Goal: Contribute content: Contribute content

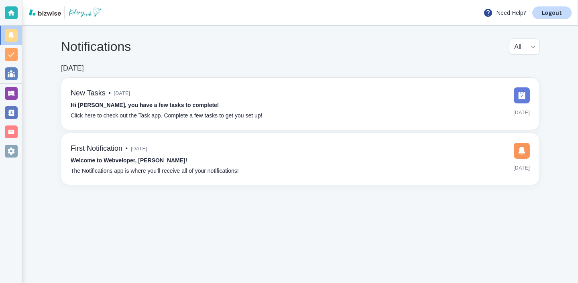
click at [21, 95] on div at bounding box center [11, 93] width 22 height 19
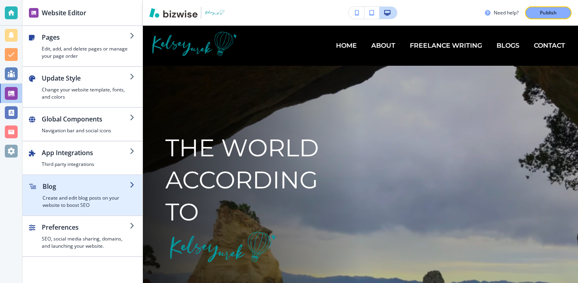
click at [110, 185] on h2 "Blog" at bounding box center [86, 187] width 87 height 10
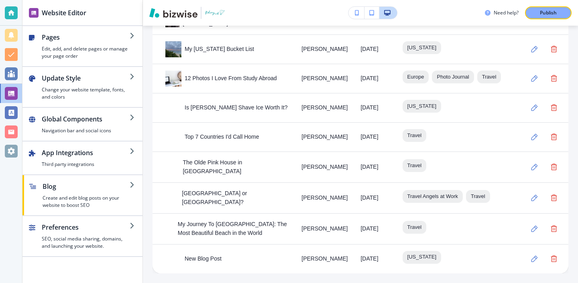
scroll to position [944, 0]
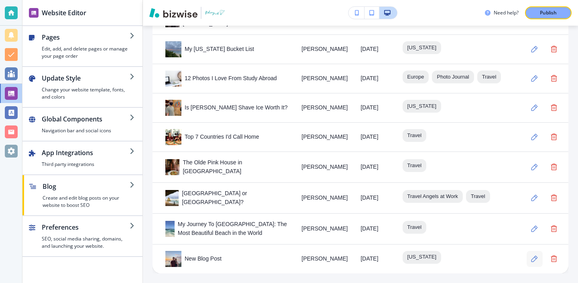
click at [532, 260] on icon "button" at bounding box center [534, 259] width 7 height 7
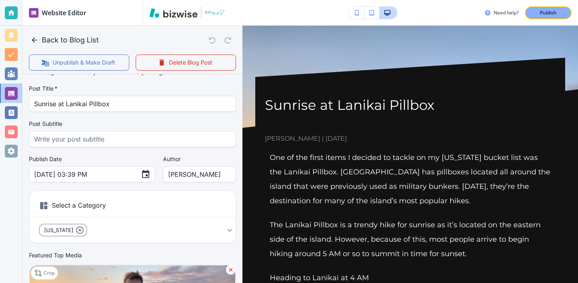
scroll to position [0, 0]
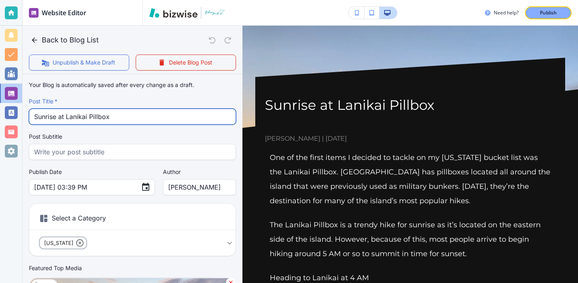
drag, startPoint x: 168, startPoint y: 123, endPoint x: 49, endPoint y: 102, distance: 120.8
click at [49, 102] on div "Post Title   * Sunrise at Lanikai Pillbox Post Title   *" at bounding box center [132, 111] width 207 height 27
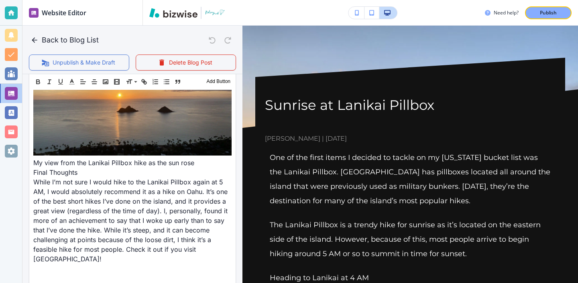
scroll to position [930, 0]
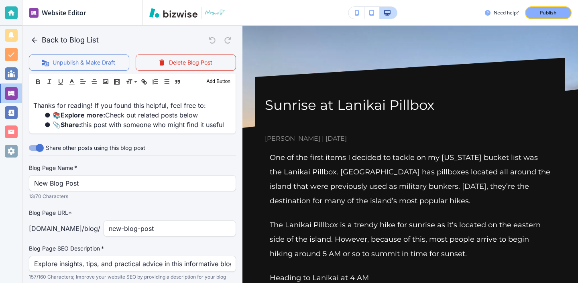
click at [106, 193] on p "13/70 Characters" at bounding box center [129, 197] width 201 height 8
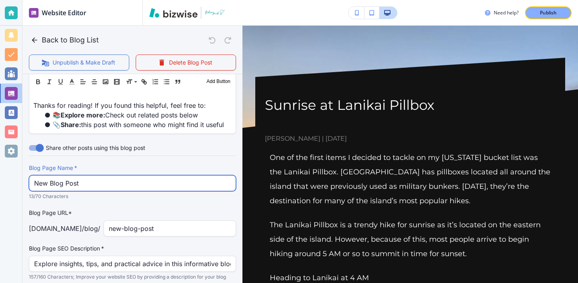
drag, startPoint x: 109, startPoint y: 148, endPoint x: 0, endPoint y: 119, distance: 112.7
click at [0, 119] on div "Website Editor Pages Edit, add, and delete pages or manage your page order Upda…" at bounding box center [289, 141] width 578 height 283
paste input "Sunrise at Lanikai Pillbox"
type input "Sunrise at Lanikai Pillbox"
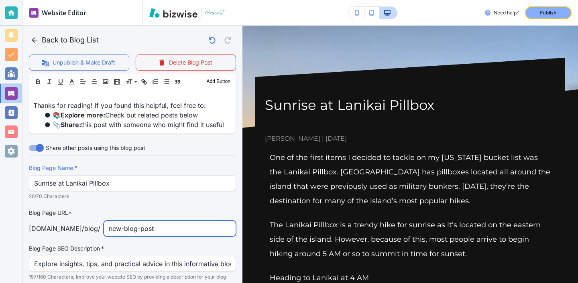
drag, startPoint x: 157, startPoint y: 194, endPoint x: 37, endPoint y: 194, distance: 120.0
click at [37, 221] on div "kelseyyurek.com /blog / new-blog-post ​" at bounding box center [132, 229] width 207 height 16
type input "sunrise-at-lanikai"
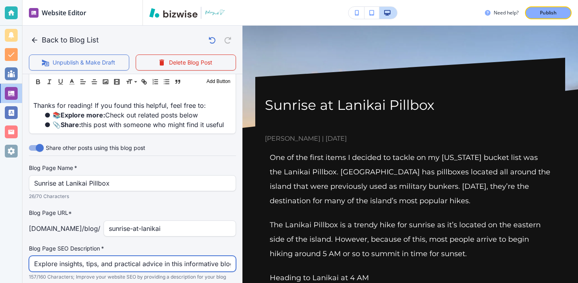
click at [70, 256] on input "Explore insights, tips, and practical advice in this informative blog post. Dis…" at bounding box center [132, 263] width 197 height 15
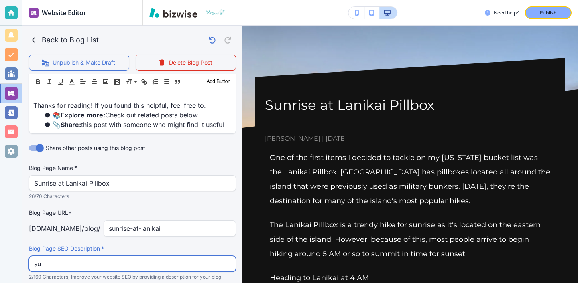
type input "s"
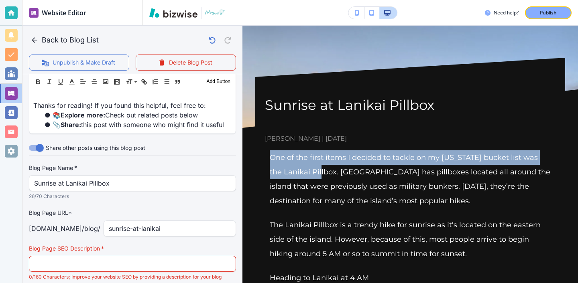
drag, startPoint x: 271, startPoint y: 157, endPoint x: 322, endPoint y: 176, distance: 54.3
click at [322, 176] on p "One of the first items I decided to tackle on my Hawaii bucket list was the Lan…" at bounding box center [410, 180] width 281 height 58
copy p "One of the first items I decided to tackle on my Hawaii bucket list was the Lan…"
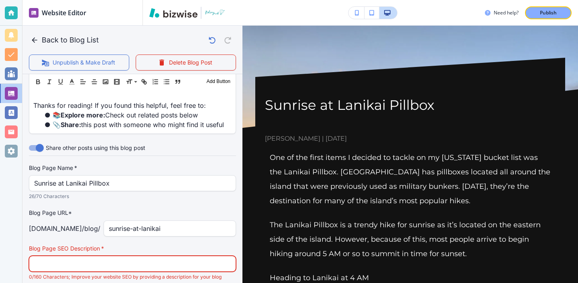
click at [180, 256] on input "text" at bounding box center [132, 263] width 197 height 15
paste input "One of the first items I decided to tackle on my Hawaii bucket list was the Lan…"
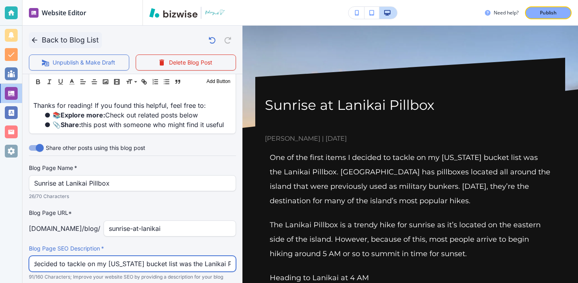
type input "One of the first items I decided to tackle on my Hawaii bucket list was the Lan…"
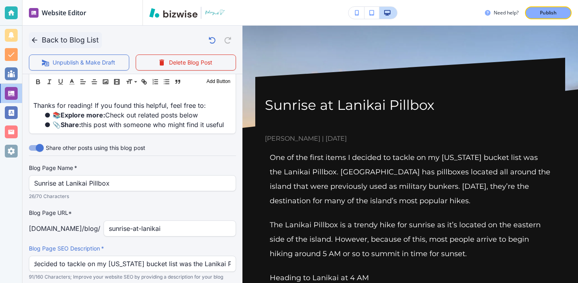
scroll to position [0, 0]
click at [36, 37] on icon "button" at bounding box center [35, 40] width 8 height 8
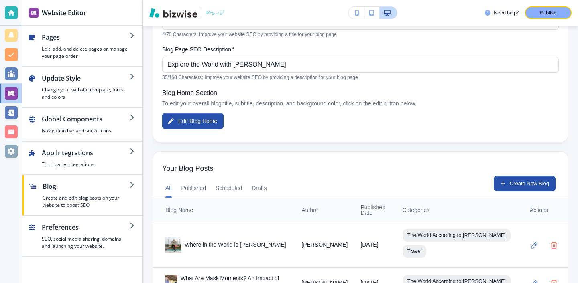
scroll to position [136, 0]
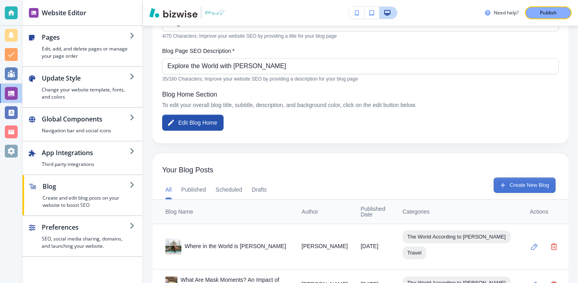
click at [533, 184] on button "Create New Blog" at bounding box center [525, 185] width 62 height 15
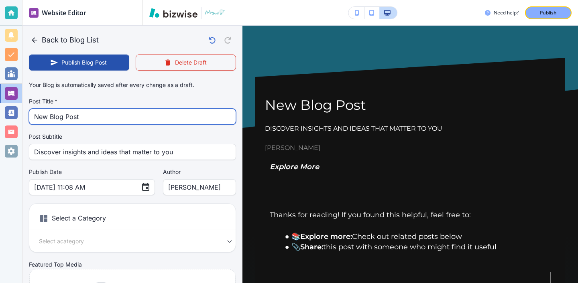
click at [53, 112] on input "New Blog Post" at bounding box center [132, 116] width 197 height 15
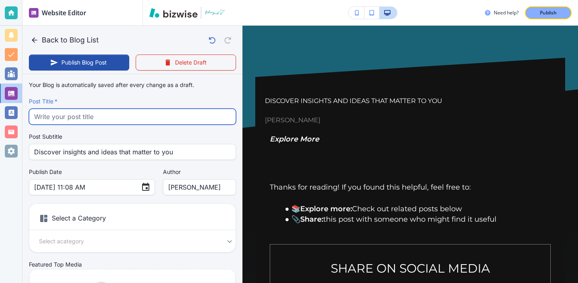
paste input "Visiting the Ho’omaluhia Botanical Garden & Byodo-In Temple"
type input "Visiting the Ho’omaluhia Botanical Garden & Byodo-In Temple"
type input "Aug 20, 2025 11:09 AM"
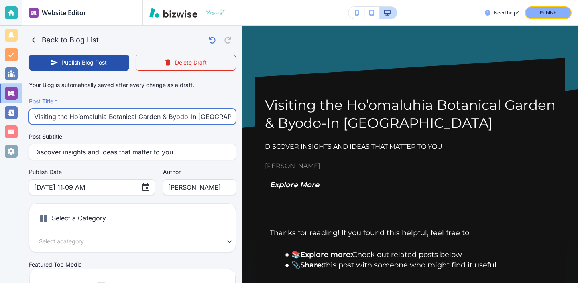
type input "Visiting the Ho’omaluhia Botanical Garden & Byodo-In Temple"
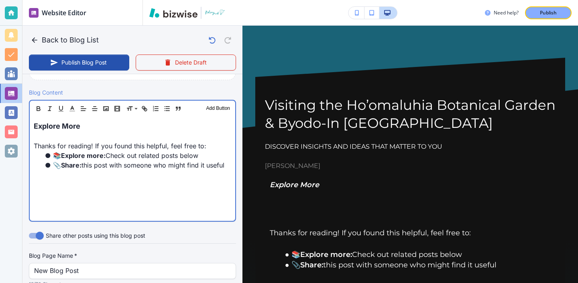
scroll to position [241, 0]
drag, startPoint x: 155, startPoint y: 136, endPoint x: 24, endPoint y: 118, distance: 131.4
click at [24, 118] on div "Blog Content Header 1 Header 2 Header 3 Body Text Add Button Explore More Thank…" at bounding box center [132, 158] width 220 height 140
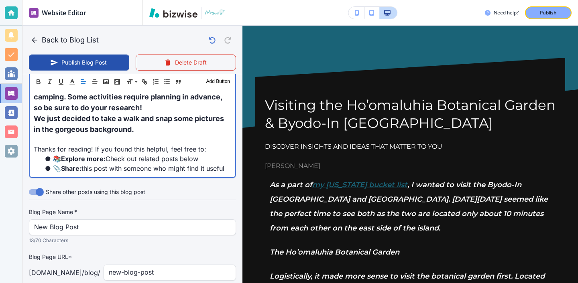
scroll to position [612, 0]
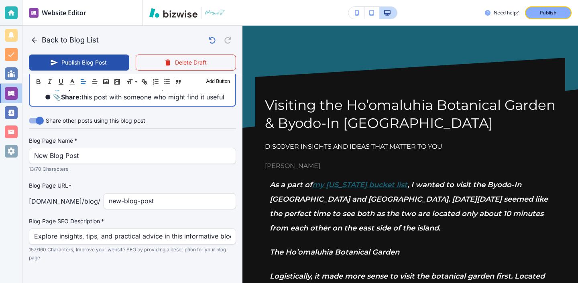
drag, startPoint x: 35, startPoint y: 130, endPoint x: 151, endPoint y: 144, distance: 117.2
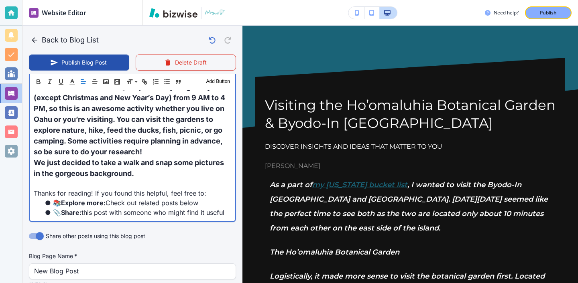
scroll to position [470, 0]
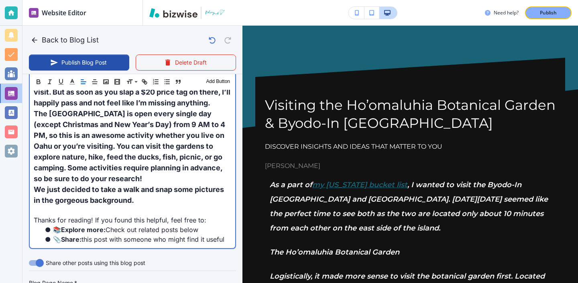
click at [151, 144] on span "The Ho’omaluhia Botanical Garden is open every single day (except Christmas and…" at bounding box center [130, 146] width 193 height 73
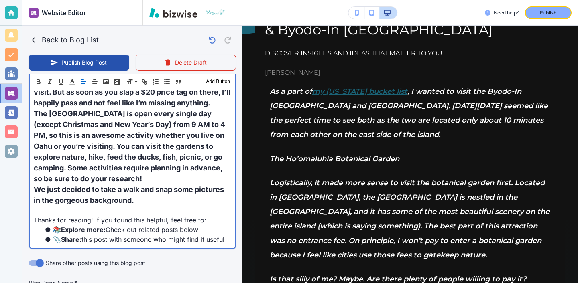
scroll to position [71, 0]
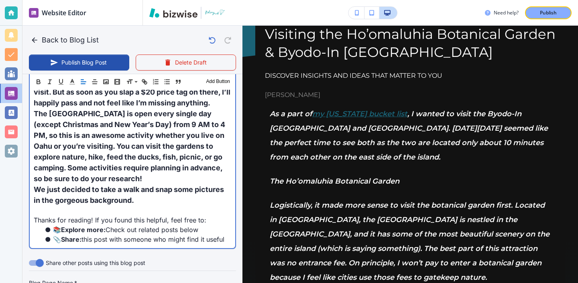
click at [148, 188] on p "We just decided to take a walk and snap some pictures in the gorgeous backgroun…" at bounding box center [132, 195] width 197 height 22
click at [148, 189] on p "We just decided to take a walk and snap some pictures in the gorgeous backgroun…" at bounding box center [132, 195] width 197 height 22
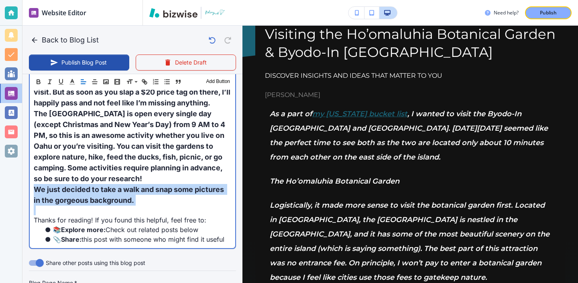
click at [148, 189] on p "We just decided to take a walk and snap some pictures in the gorgeous backgroun…" at bounding box center [132, 195] width 197 height 22
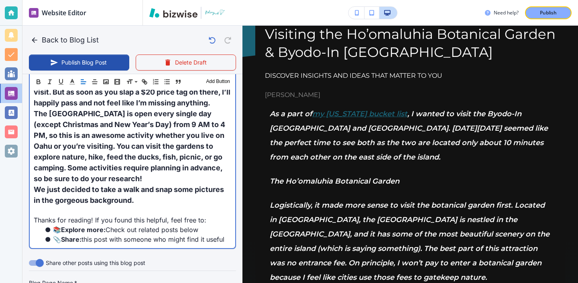
click at [140, 184] on p "We just decided to take a walk and snap some pictures in the gorgeous backgroun…" at bounding box center [132, 195] width 197 height 22
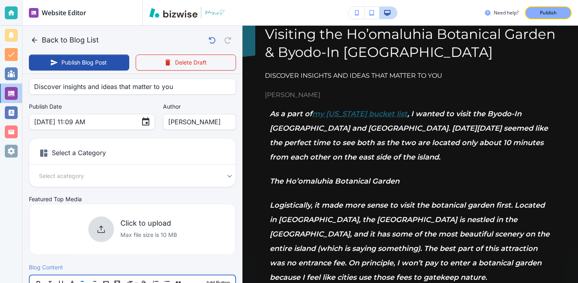
scroll to position [96, 0]
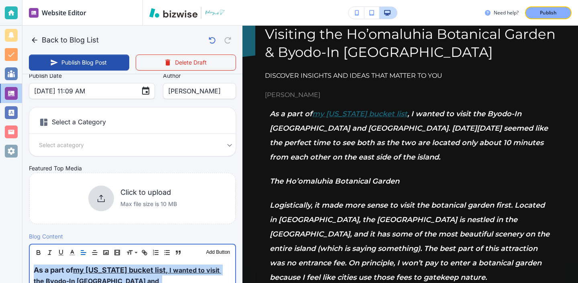
drag, startPoint x: 145, startPoint y: 193, endPoint x: 45, endPoint y: 235, distance: 108.2
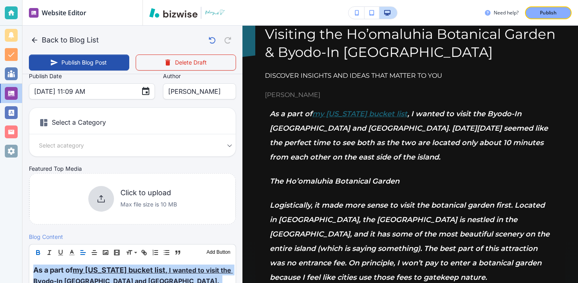
click at [43, 253] on button "button" at bounding box center [38, 253] width 11 height 10
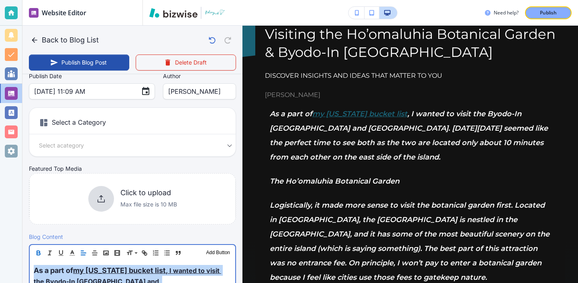
type input "Aug 20, 2025 11:10 AM"
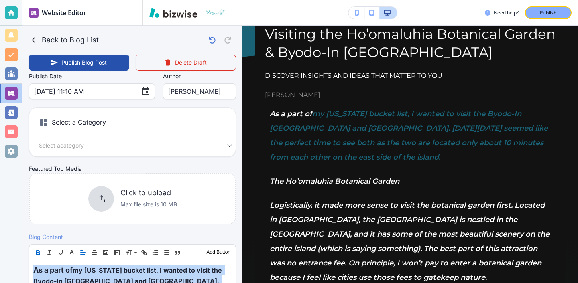
click at [42, 253] on button "button" at bounding box center [38, 253] width 11 height 10
click at [38, 252] on icon "button" at bounding box center [38, 252] width 7 height 7
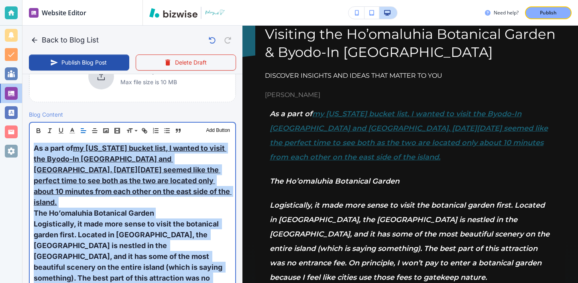
scroll to position [230, 0]
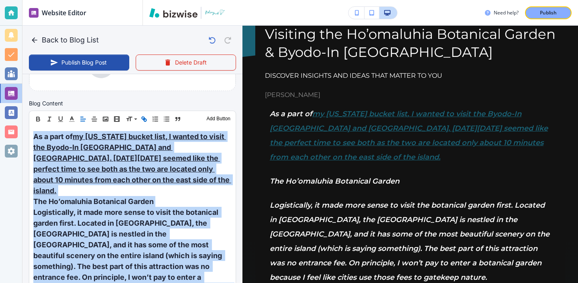
click at [144, 117] on icon "button" at bounding box center [143, 118] width 3 height 3
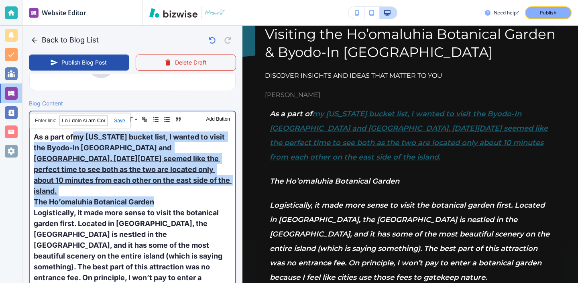
drag, startPoint x: 210, startPoint y: 186, endPoint x: 76, endPoint y: 137, distance: 142.5
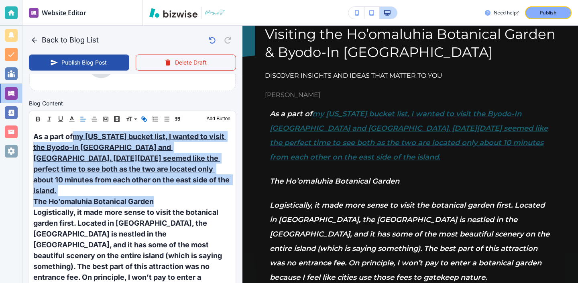
scroll to position [229, 0]
click at [144, 120] on icon "button" at bounding box center [143, 119] width 7 height 7
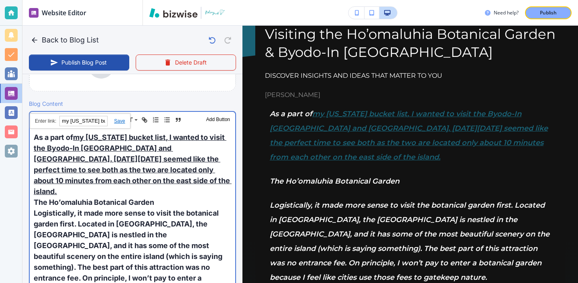
click at [73, 140] on span "As a part of" at bounding box center [53, 137] width 39 height 8
drag, startPoint x: 76, startPoint y: 139, endPoint x: 197, endPoint y: 182, distance: 128.7
click at [197, 182] on p "As a part of my Hawaii bucket list , I wanted to visit the Byodo-In Temple and …" at bounding box center [132, 164] width 197 height 65
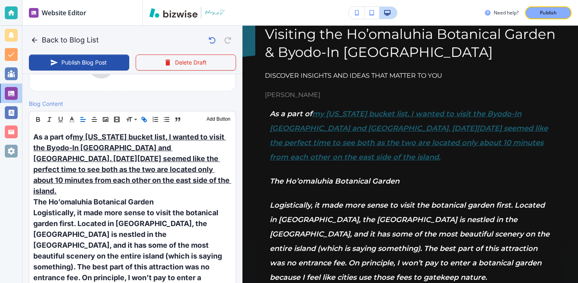
scroll to position [229, 0]
click at [145, 121] on icon "button" at bounding box center [143, 119] width 7 height 7
click at [143, 122] on icon "button" at bounding box center [143, 119] width 7 height 7
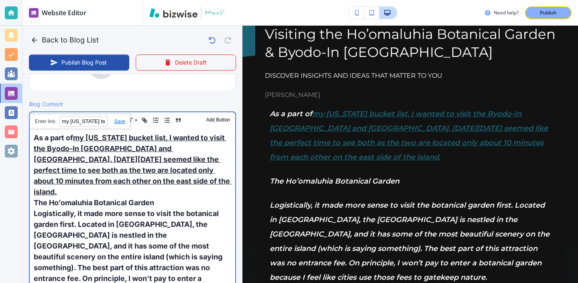
click at [169, 164] on p "As a part of my Hawaii bucket list , I wanted to visit the Byodo-In Temple and …" at bounding box center [132, 164] width 197 height 65
drag, startPoint x: 203, startPoint y: 181, endPoint x: 75, endPoint y: 135, distance: 136.1
click at [75, 135] on p "As a part of my Hawaii bucket list , I wanted to visit the Byodo-In Temple and …" at bounding box center [132, 164] width 197 height 65
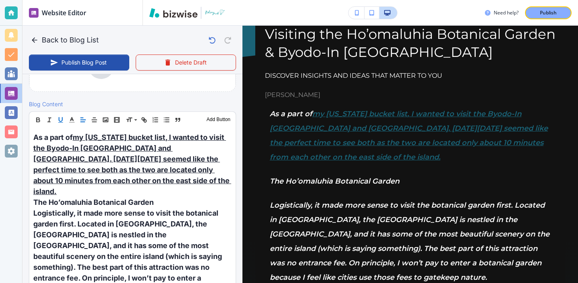
click at [66, 119] on div "Header 1 Header 2 Header 3 Body Text Add Button" at bounding box center [132, 120] width 206 height 16
click at [58, 118] on icon "button" at bounding box center [60, 120] width 7 height 7
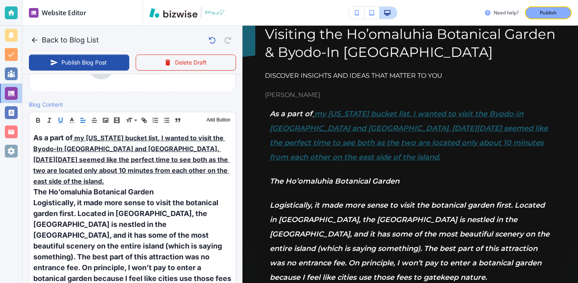
click at [58, 118] on icon "button" at bounding box center [60, 120] width 7 height 7
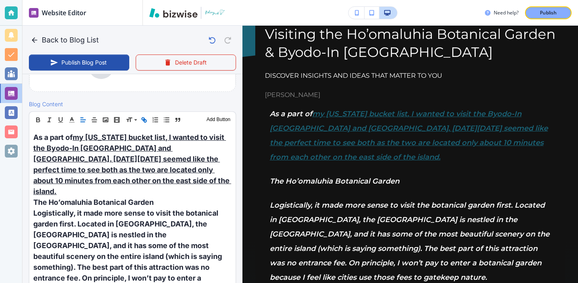
scroll to position [228, 0]
click at [141, 122] on icon "button" at bounding box center [143, 120] width 7 height 7
type input "my Hawaii bucket list, I wanted to visit the Byodo-In Temple and Ho’omaluhia Bo…"
click at [114, 124] on link at bounding box center [115, 122] width 17 height 6
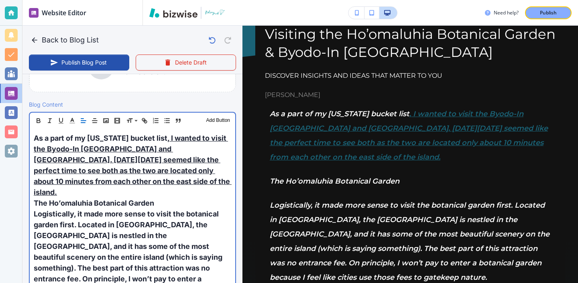
scroll to position [229, 0]
click at [163, 160] on link ", I wanted to visit the Byodo-In Temple and Ho’omaluhia Botanical Garden. Memor…" at bounding box center [133, 165] width 198 height 63
click at [176, 176] on p "As a part of my Hawaii bucket list , I wanted to visit the Byodo-In Temple and …" at bounding box center [132, 164] width 197 height 65
drag, startPoint x: 201, startPoint y: 179, endPoint x: 156, endPoint y: 139, distance: 59.7
click at [156, 139] on p "As a part of my Hawaii bucket list , I wanted to visit the Byodo-In Temple and …" at bounding box center [132, 164] width 197 height 65
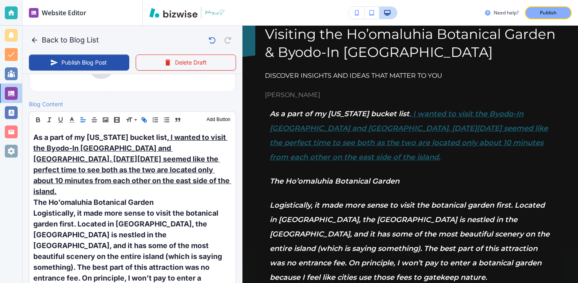
scroll to position [228, 0]
click at [145, 120] on icon "button" at bounding box center [145, 121] width 3 height 3
click at [122, 122] on link at bounding box center [115, 122] width 17 height 6
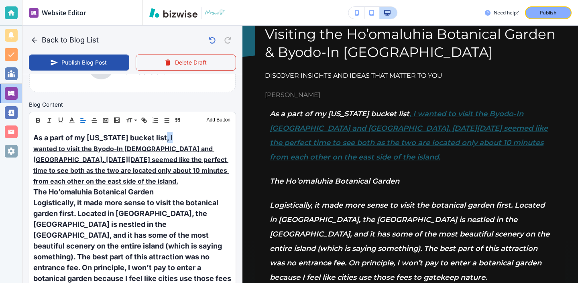
click at [128, 122] on icon at bounding box center [129, 120] width 6 height 4
click at [138, 122] on icon at bounding box center [136, 120] width 10 height 7
click at [143, 122] on icon "button" at bounding box center [143, 120] width 7 height 7
type input "wanted to visit the Byodo-In Temple and Ho’omaluhia Botanical Garden. Memorial …"
click at [56, 122] on div "https://www.kelseyyurek.com/my-blog?p=my-hawaii-bucket-list wanted to visit the…" at bounding box center [79, 122] width 101 height 16
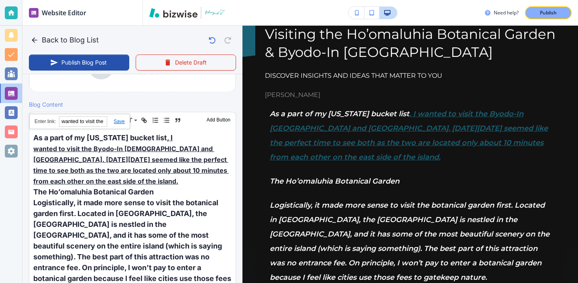
click at [75, 122] on input "wanted to visit the Byodo-In Temple and Ho’omaluhia Botanical Garden. Memorial …" at bounding box center [83, 121] width 48 height 10
click at [108, 122] on link at bounding box center [115, 122] width 17 height 6
click at [140, 119] on icon "button" at bounding box center [143, 120] width 7 height 7
click at [106, 121] on input "wanted to visit the Byodo-In Temple and Ho’omaluhia Botanical Garden. Memorial …" at bounding box center [83, 121] width 48 height 10
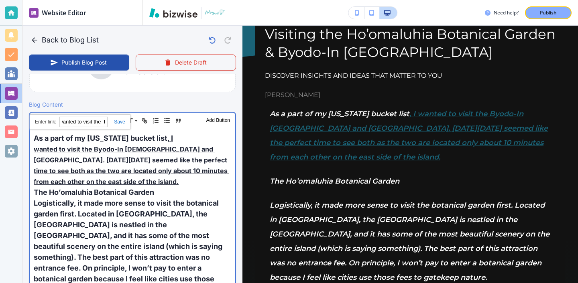
scroll to position [0, 0]
click at [108, 133] on p "As a part of my Hawaii bucket list , I wanted to visit the Byodo-In Temple and …" at bounding box center [132, 160] width 197 height 54
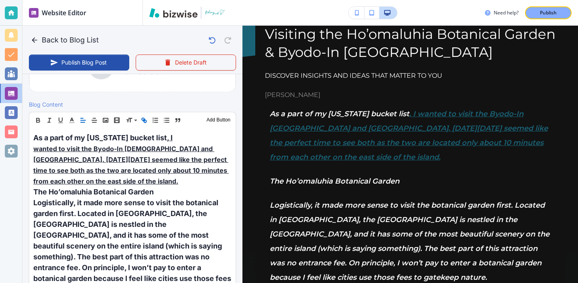
scroll to position [228, 0]
click at [141, 120] on icon "button" at bounding box center [143, 120] width 7 height 7
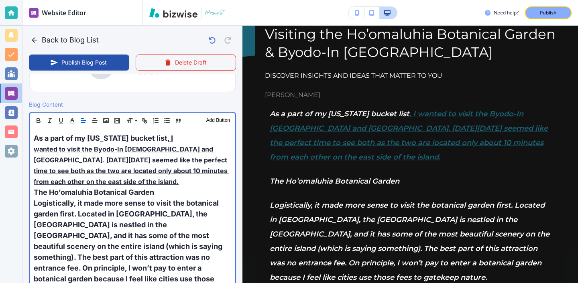
drag, startPoint x: 154, startPoint y: 136, endPoint x: 209, endPoint y: 180, distance: 70.5
click at [209, 180] on p "As a part of my Hawaii bucket list , I wanted to visit the Byodo-In Temple and …" at bounding box center [132, 160] width 197 height 54
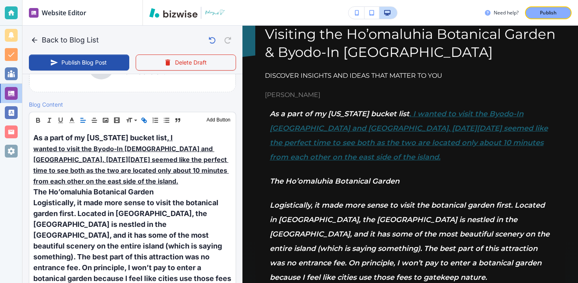
click at [145, 121] on line "button" at bounding box center [144, 121] width 2 height 2
click at [122, 124] on link at bounding box center [115, 122] width 17 height 6
click at [146, 124] on button "button" at bounding box center [143, 121] width 11 height 10
type input "I wanted to visit the Byodo-In Temple and Ho’omaluhia Botanical Garden. Memoria…"
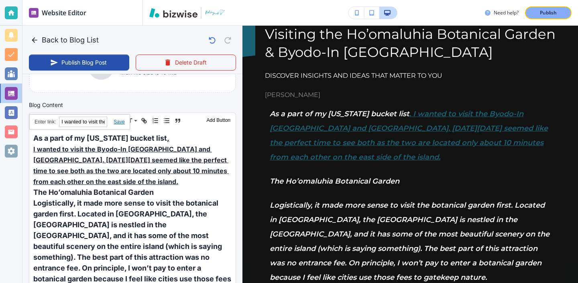
click at [52, 121] on div "https://www.kelseyyurek.com/my-blog?p=my-hawaii-bucket-list I wanted to visit t…" at bounding box center [79, 122] width 101 height 16
click at [136, 128] on div "Header 1 Header 2 Header 3 Body Text Add Button" at bounding box center [132, 121] width 206 height 16
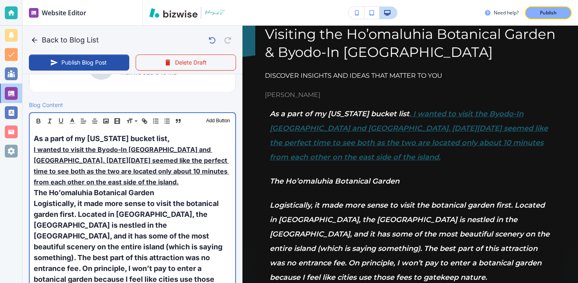
click at [131, 139] on span "my Hawaii bucket list" at bounding box center [121, 138] width 93 height 8
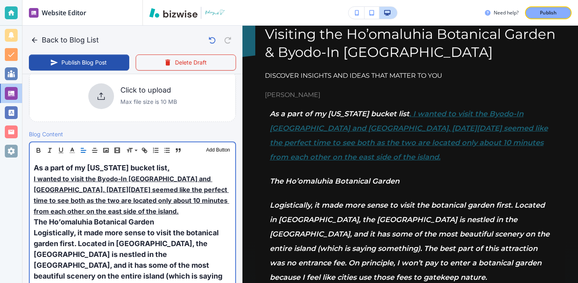
scroll to position [182, 0]
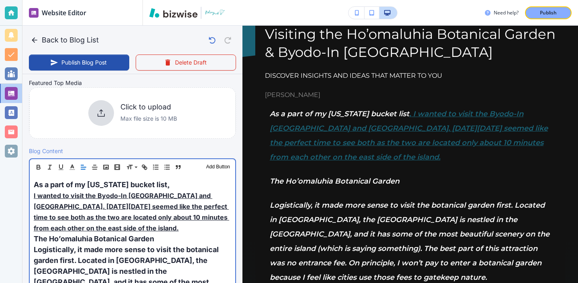
drag, startPoint x: 208, startPoint y: 228, endPoint x: 36, endPoint y: 191, distance: 176.4
click at [35, 191] on div "I wanted to visit the Byodo-In Temple and Ho’omaluhia Botanical Garden. Memoria…" at bounding box center [132, 211] width 197 height 43
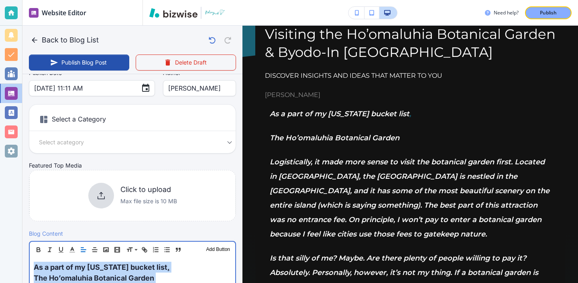
scroll to position [25, 0]
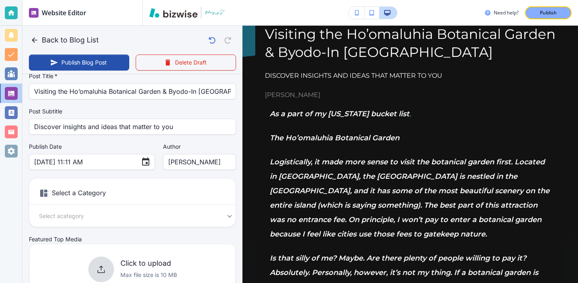
drag, startPoint x: 154, startPoint y: 179, endPoint x: 29, endPoint y: 189, distance: 125.3
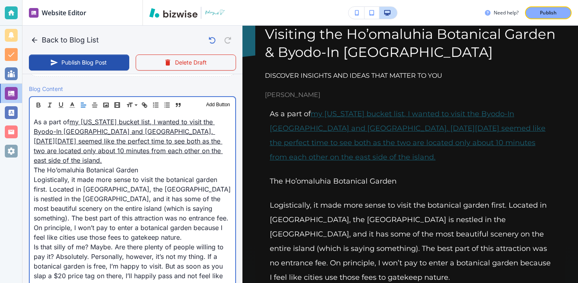
scroll to position [244, 0]
drag, startPoint x: 79, startPoint y: 164, endPoint x: 71, endPoint y: 119, distance: 45.1
click at [71, 119] on p "As a part of my Hawaii bucket list, I wanted to visit the Byodo-In Temple and H…" at bounding box center [132, 142] width 197 height 48
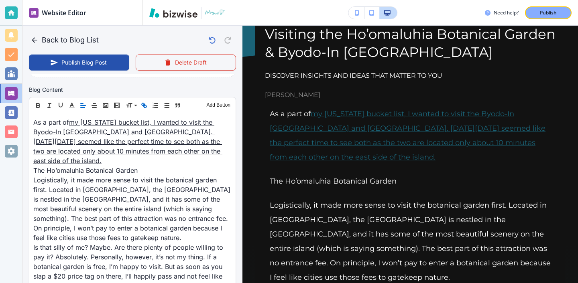
click at [143, 104] on icon "button" at bounding box center [143, 105] width 7 height 7
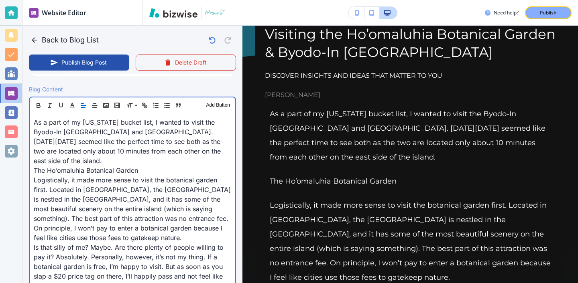
click at [143, 179] on p "Logistically, it made more sense to visit the botanical garden first. Located i…" at bounding box center [132, 208] width 197 height 67
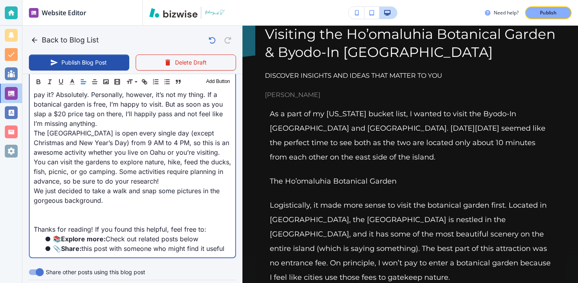
scroll to position [445, 0]
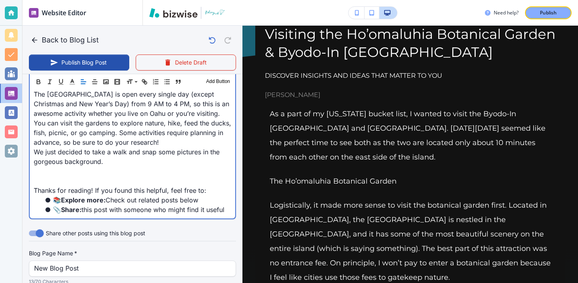
click at [138, 174] on p at bounding box center [132, 172] width 197 height 10
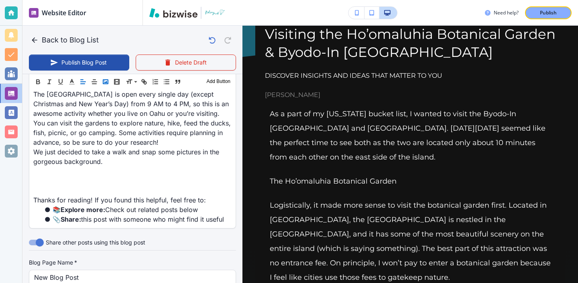
click at [104, 84] on icon "button" at bounding box center [105, 81] width 7 height 7
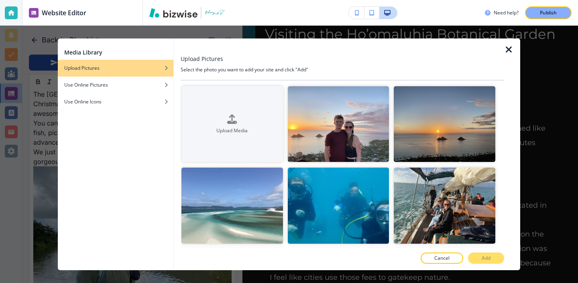
click at [511, 48] on icon "button" at bounding box center [509, 50] width 10 height 10
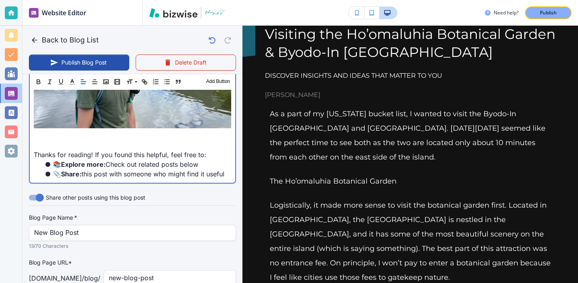
click at [110, 145] on p at bounding box center [132, 145] width 197 height 10
click at [108, 135] on p at bounding box center [132, 135] width 197 height 10
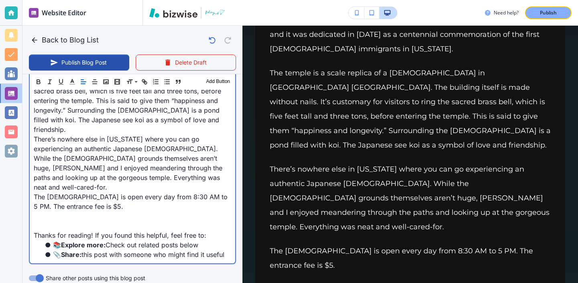
scroll to position [801, 0]
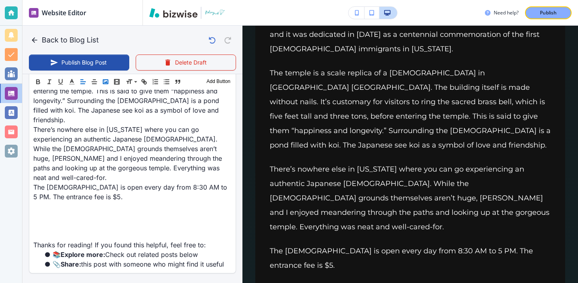
click at [105, 81] on icon "button" at bounding box center [105, 81] width 7 height 7
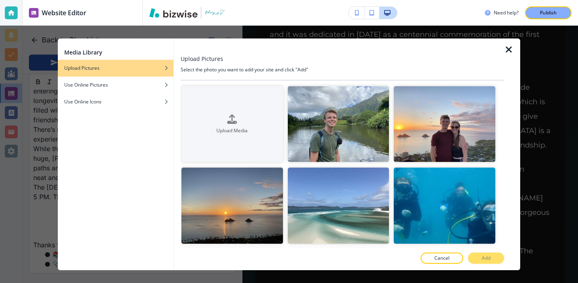
scroll to position [801, 0]
click at [510, 52] on icon "button" at bounding box center [509, 50] width 10 height 10
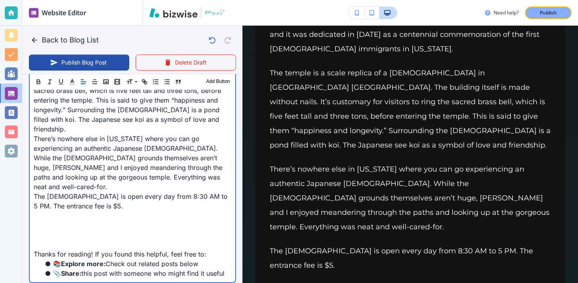
scroll to position [801, 0]
click at [130, 221] on p at bounding box center [132, 226] width 197 height 10
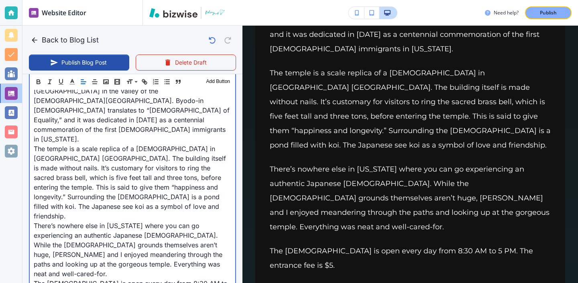
scroll to position [769, 0]
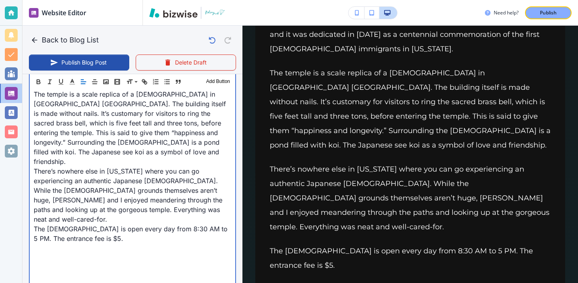
click at [69, 244] on p at bounding box center [132, 249] width 197 height 10
click at [67, 253] on p at bounding box center [132, 258] width 197 height 10
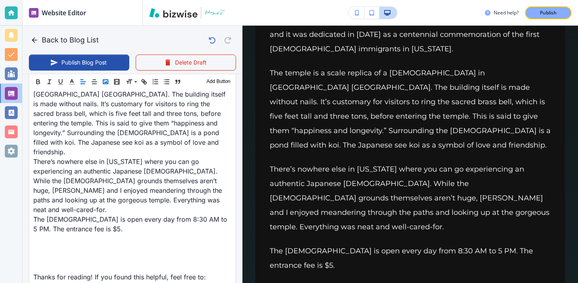
click at [105, 82] on polyline "button" at bounding box center [105, 82] width 3 height 2
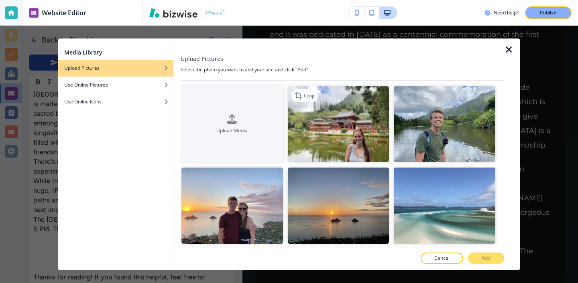
click at [321, 115] on img "button" at bounding box center [339, 124] width 102 height 76
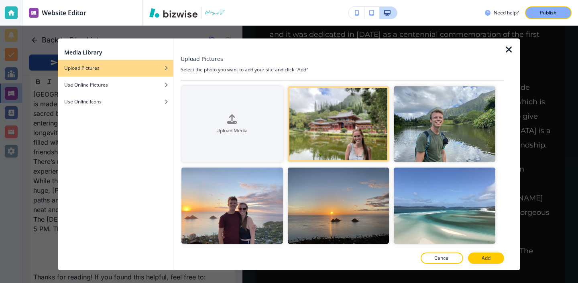
click at [493, 251] on div at bounding box center [342, 250] width 323 height 5
click at [492, 257] on button "Add" at bounding box center [486, 258] width 36 height 11
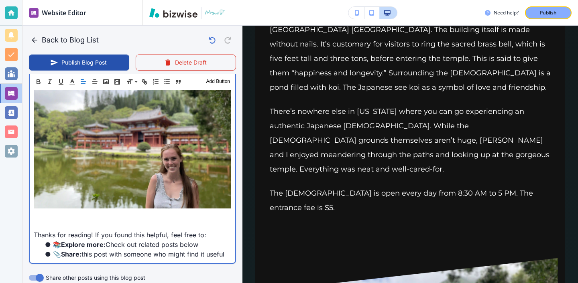
scroll to position [962, 0]
click at [121, 221] on p at bounding box center [132, 226] width 197 height 10
click at [121, 211] on p at bounding box center [132, 216] width 197 height 10
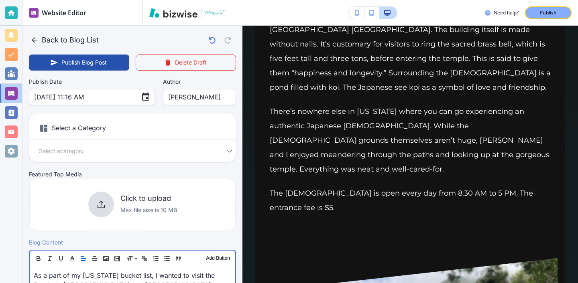
scroll to position [116, 0]
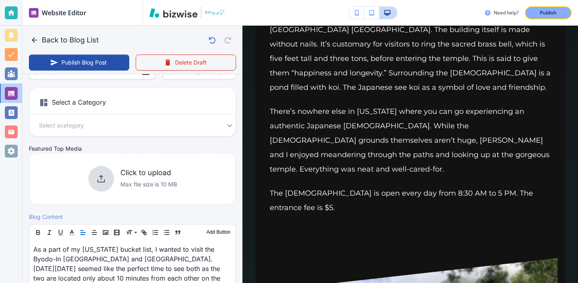
click at [102, 205] on div "Your Blog is automatically saved after every change as a draft. Post Title   * …" at bounding box center [132, 86] width 207 height 251
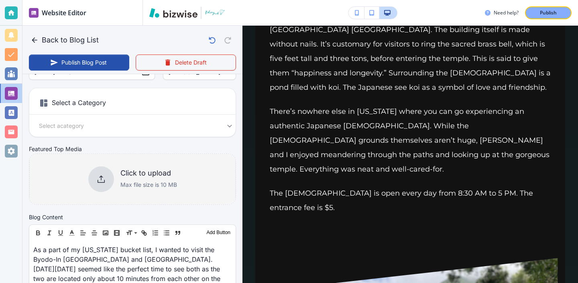
click at [116, 187] on div "Click to upload Max file size is 10 MB" at bounding box center [132, 180] width 89 height 26
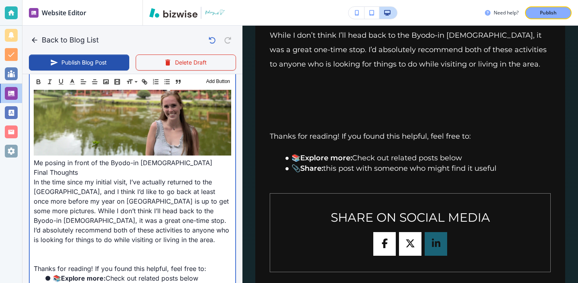
scroll to position [1019, 0]
click at [99, 254] on p at bounding box center [132, 259] width 197 height 10
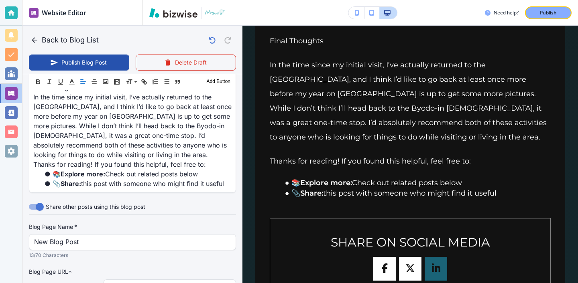
scroll to position [1096, 0]
click at [152, 251] on p "13/70 Characters" at bounding box center [129, 255] width 201 height 8
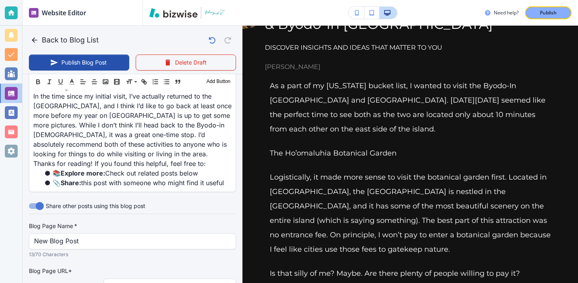
scroll to position [0, 0]
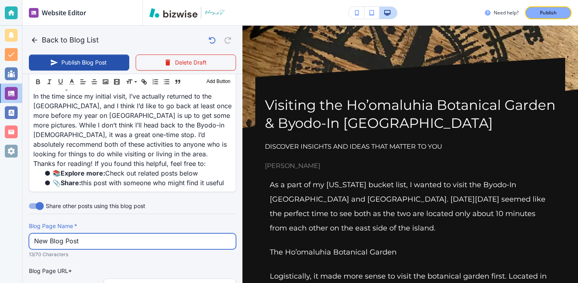
drag, startPoint x: 145, startPoint y: 195, endPoint x: 2, endPoint y: 155, distance: 147.9
click at [4, 155] on div "Website Editor Pages Edit, add, and delete pages or manage your page order Upda…" at bounding box center [289, 141] width 578 height 283
type input "Aug 20, 2025 11:17 AM"
type input "v"
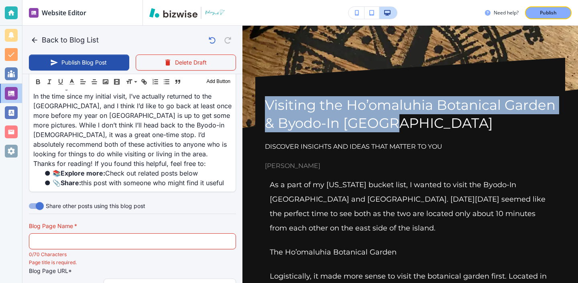
drag, startPoint x: 403, startPoint y: 116, endPoint x: 254, endPoint y: 107, distance: 149.6
copy h1 "Visiting the Ho’omaluhia Botanical Garden & Byodo-In Temple"
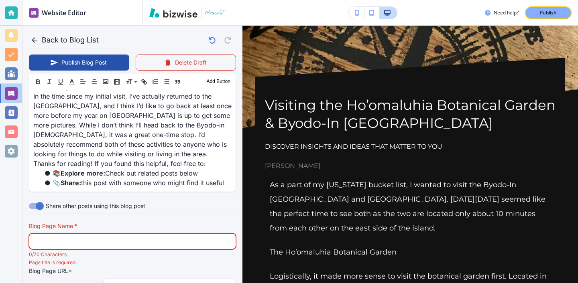
click at [168, 234] on input "text" at bounding box center [132, 241] width 197 height 15
paste input "Visiting the Ho’omaluhia Botanical Garden & Byodo-In Temple"
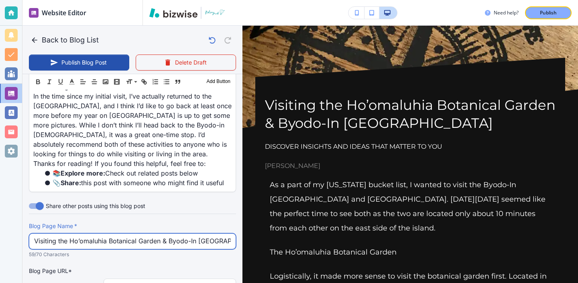
type input "Visiting the Ho’omaluhia Botanical Garden & Byodo-In Temple"
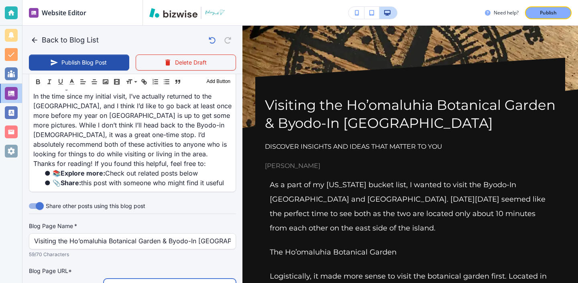
drag, startPoint x: 167, startPoint y: 235, endPoint x: 87, endPoint y: 228, distance: 79.8
click at [87, 267] on div "Blog Page URL* kelseyyurek.com /blog / new-blog-post ​" at bounding box center [132, 281] width 207 height 28
type input "visiting-the-hoomaluhia-botanical-garden-and-byodo-in-templ"
type input "Aug 20, 2025 11:18 AM"
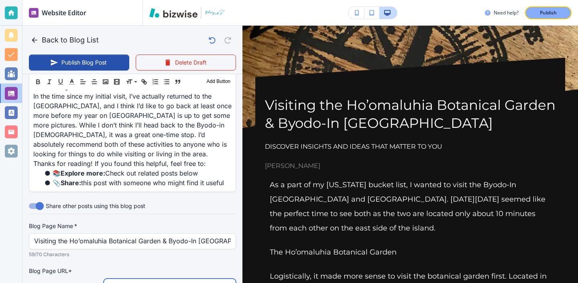
scroll to position [1145, 0]
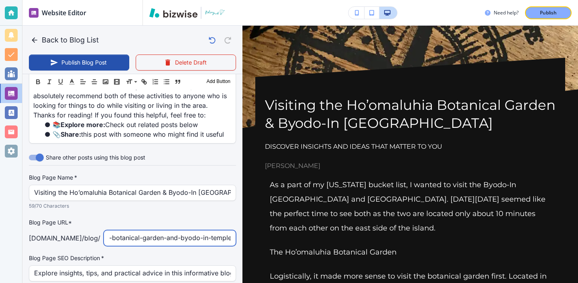
type input "visiting-the-hoomaluhia-botanical-garden-and-byodo-in-temple"
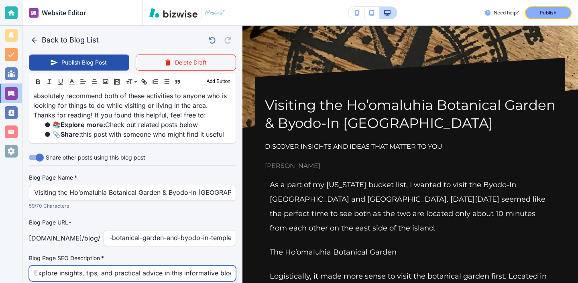
click at [50, 266] on input "Explore insights, tips, and practical advice in this informative blog post. Dis…" at bounding box center [132, 273] width 197 height 15
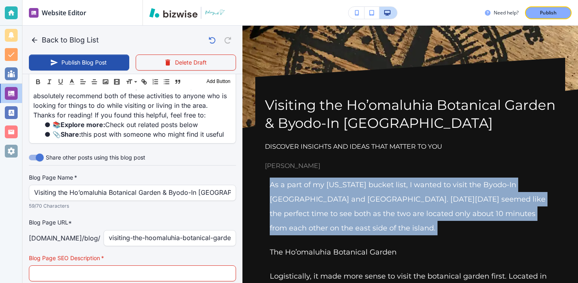
drag, startPoint x: 272, startPoint y: 186, endPoint x: 430, endPoint y: 237, distance: 165.8
copy p "As a part of my Hawaii bucket list, I wanted to visit the Byodo-In Temple and H…"
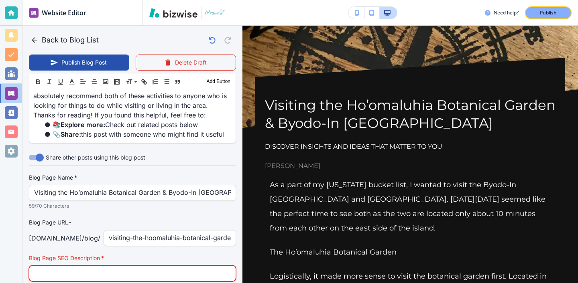
click at [200, 266] on input "text" at bounding box center [132, 273] width 197 height 15
paste input "As a part of my Hawaii bucket list, I wanted to visit the Byodo-In Temple and H…"
drag, startPoint x: 102, startPoint y: 229, endPoint x: 308, endPoint y: 226, distance: 205.9
click at [578, 228] on div "Back to Blog List Publish Blog Post Delete Draft Your Blog is automatically sav…" at bounding box center [578, 141] width 0 height 283
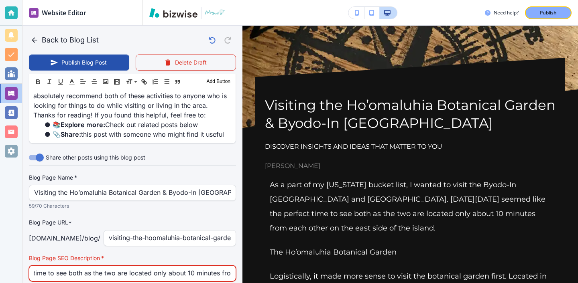
scroll to position [0, 474]
drag, startPoint x: 103, startPoint y: 224, endPoint x: 374, endPoint y: 254, distance: 272.3
click at [578, 254] on div "Back to Blog List Publish Blog Post Delete Draft Your Blog is automatically sav…" at bounding box center [578, 141] width 0 height 283
drag, startPoint x: 183, startPoint y: 225, endPoint x: 287, endPoint y: 231, distance: 104.5
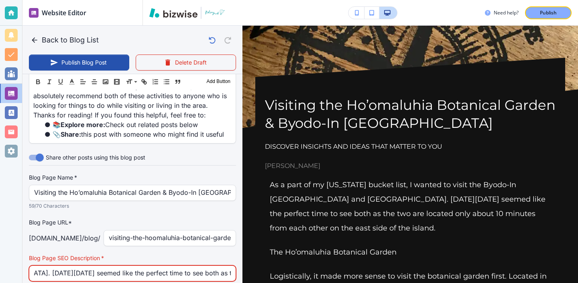
click at [578, 232] on div "Back to Blog List Publish Blog Post Delete Draft Your Blog is automatically sav…" at bounding box center [578, 141] width 0 height 283
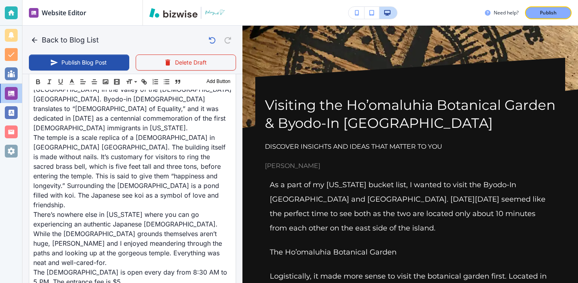
scroll to position [716, 0]
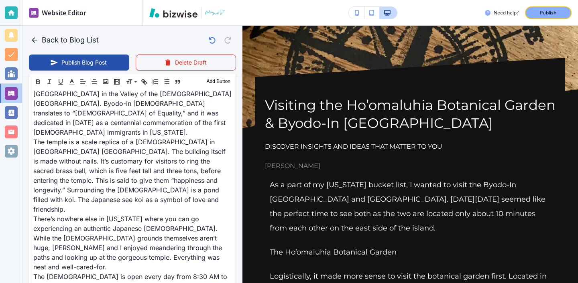
type input "As a part of my Hawaii bucket list, I wanted to visit the Byodo-In Temple and H…"
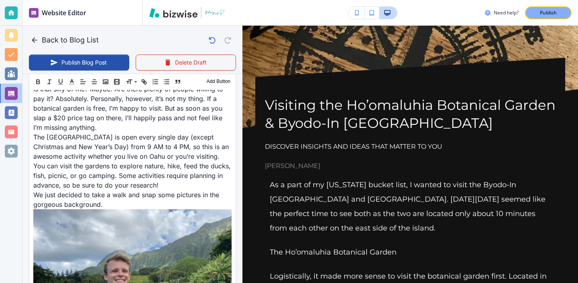
scroll to position [0, 0]
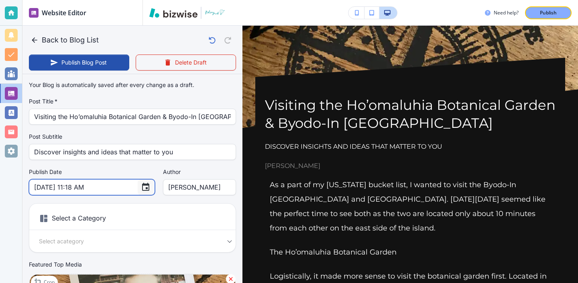
click at [138, 191] on button "Choose date, selected date is Aug 20, 2025" at bounding box center [146, 187] width 16 height 16
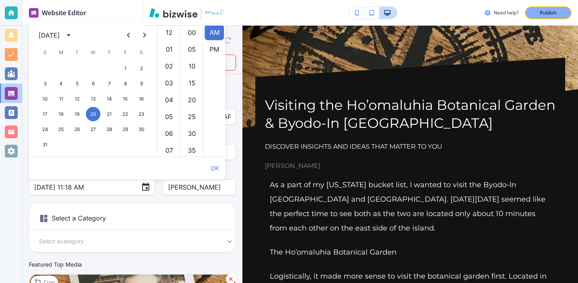
scroll to position [185, 0]
click at [73, 39] on icon "calendar view is open, switch to year view" at bounding box center [69, 36] width 10 height 10
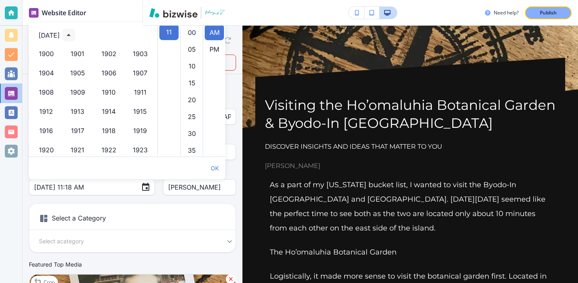
scroll to position [551, 0]
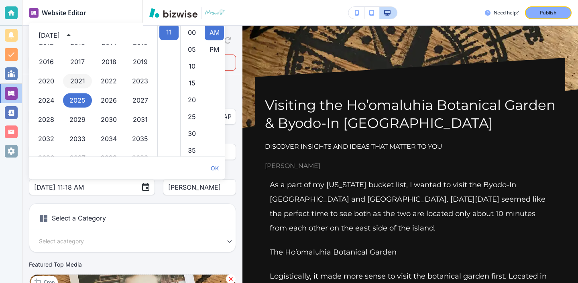
click at [76, 76] on button "2021" at bounding box center [77, 81] width 29 height 14
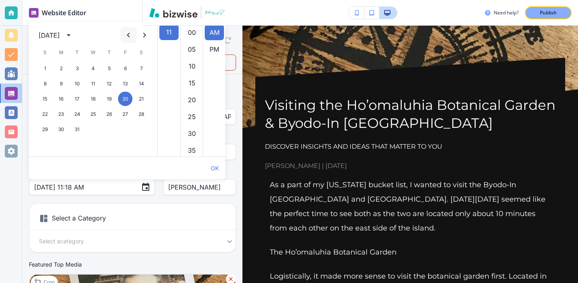
click at [127, 39] on icon "Previous month" at bounding box center [129, 36] width 10 height 10
click at [122, 114] on button "25" at bounding box center [125, 114] width 14 height 14
type input "Jun 25, 2021 11:18 AM"
click at [138, 200] on div "Your Blog is automatically saved after every change as a draft. Post Title   * …" at bounding box center [132, 205] width 207 height 256
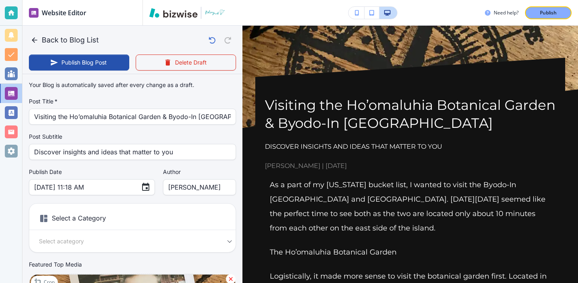
click at [102, 71] on div "Back to Blog List Publish Blog Post Delete Draft" at bounding box center [132, 50] width 220 height 49
click at [101, 68] on button "Publish Blog Post" at bounding box center [79, 63] width 100 height 16
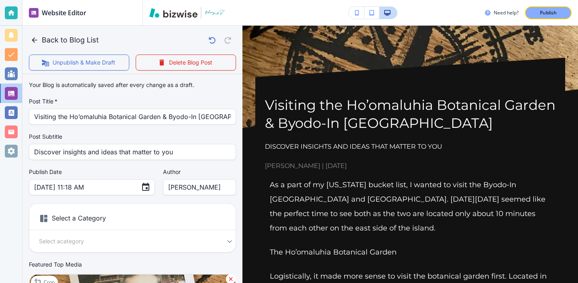
click at [33, 39] on icon "button" at bounding box center [35, 40] width 8 height 8
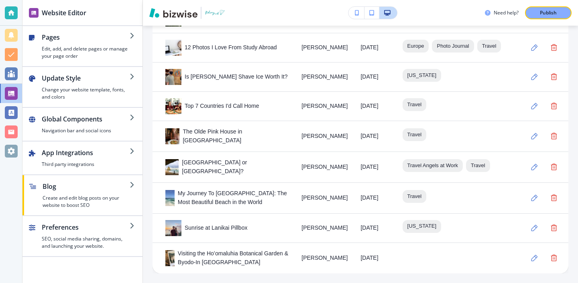
scroll to position [975, 0]
click at [536, 255] on icon "button" at bounding box center [534, 258] width 6 height 6
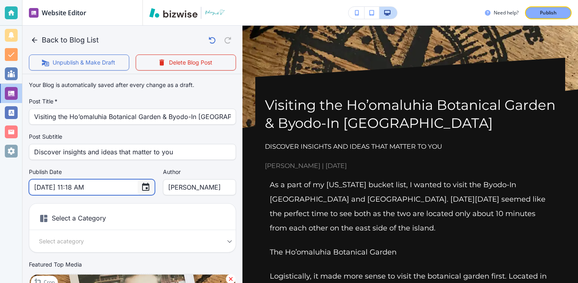
click at [141, 190] on icon "Choose date, selected date is Jun 25, 2021" at bounding box center [146, 188] width 10 height 10
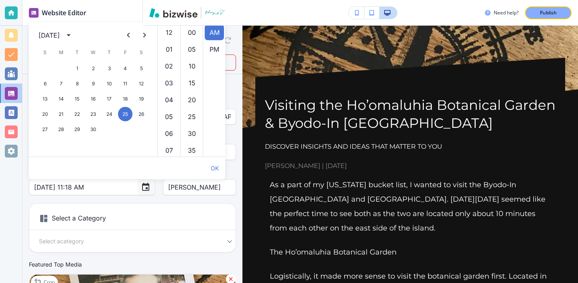
scroll to position [185, 0]
click at [137, 215] on h6 "Select a Category" at bounding box center [132, 220] width 206 height 20
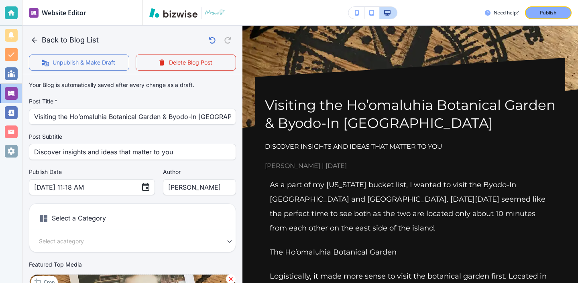
click at [135, 215] on h6 "Select a Category" at bounding box center [132, 220] width 206 height 20
click at [176, 0] on body "Website Editor Pages Edit, add, and delete pages or manage your page order Upda…" at bounding box center [289, 0] width 578 height 0
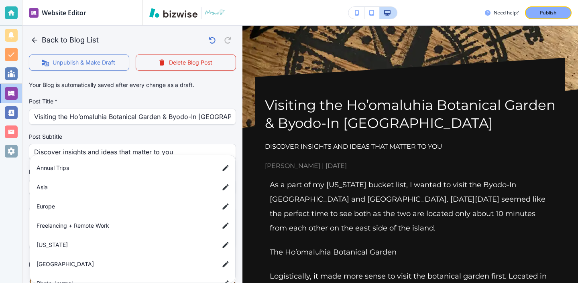
scroll to position [59, 0]
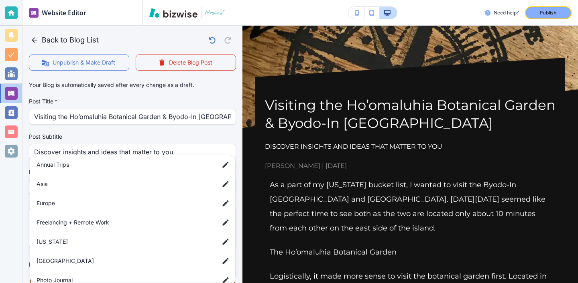
click at [164, 238] on span "Hawaii" at bounding box center [125, 242] width 176 height 9
type input "a42c88d85c3a2ee25909d"
click at [328, 189] on div at bounding box center [289, 141] width 578 height 283
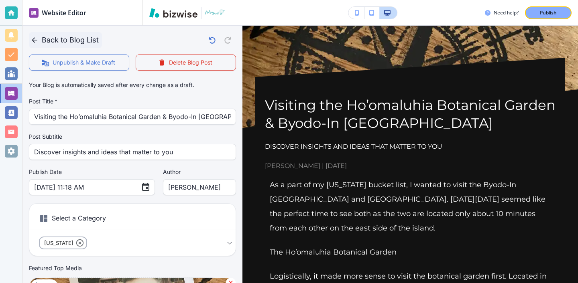
click at [75, 41] on button "Back to Blog List" at bounding box center [65, 40] width 73 height 16
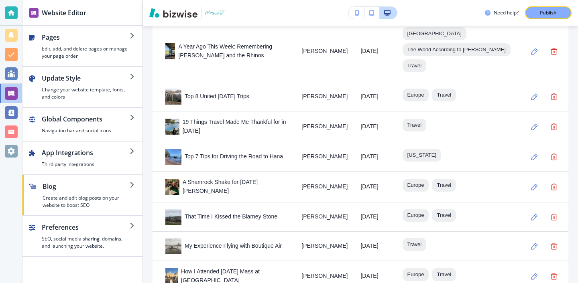
scroll to position [975, 0]
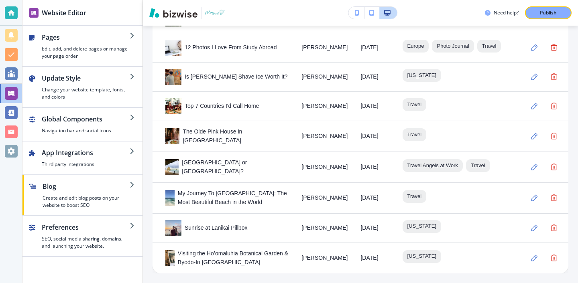
click at [396, 232] on td "07/18/2021" at bounding box center [375, 228] width 42 height 29
click at [532, 232] on button "button" at bounding box center [535, 228] width 16 height 16
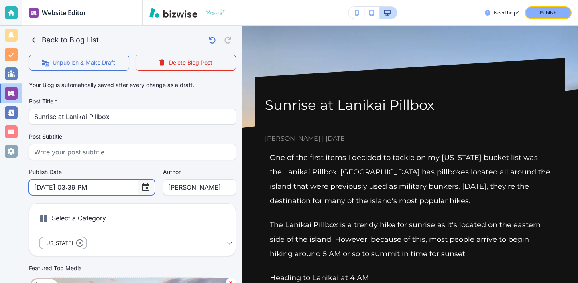
click at [138, 186] on button "Choose date, selected date is Jul 18, 2021" at bounding box center [146, 187] width 16 height 16
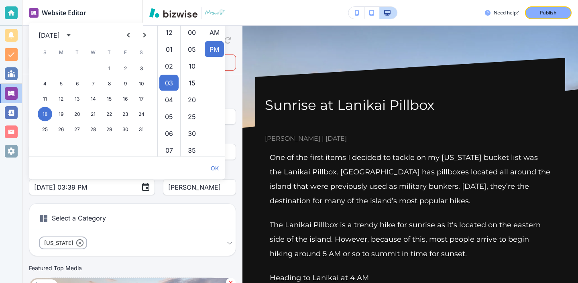
scroll to position [17, 0]
click at [122, 35] on button "Previous month" at bounding box center [128, 35] width 16 height 16
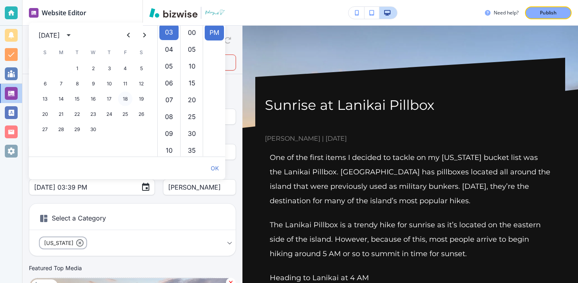
click at [125, 98] on button "18" at bounding box center [125, 99] width 14 height 14
type input "Jun 18, 2021 03:39 PM"
click at [97, 207] on div "Select a Category Hawaii a42c88d85c3a2ee25909d Select a Category" at bounding box center [132, 229] width 207 height 53
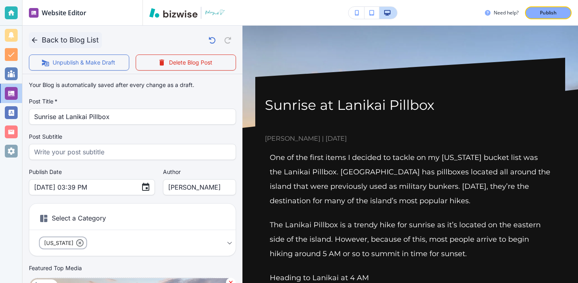
click at [34, 37] on icon "button" at bounding box center [34, 39] width 5 height 5
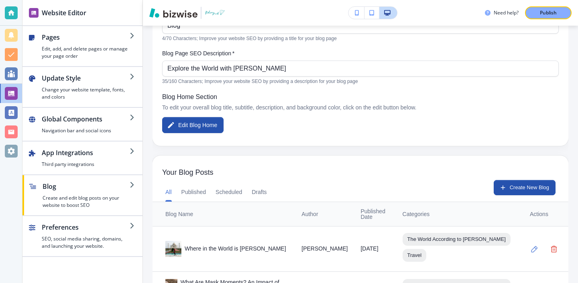
scroll to position [156, 0]
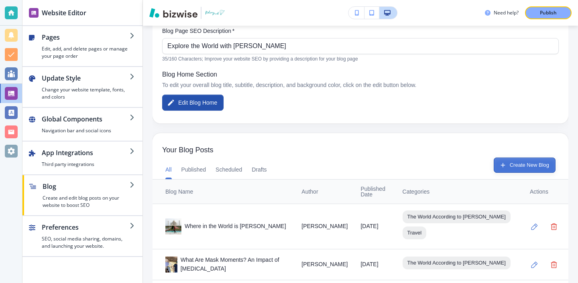
click at [515, 171] on button "Create New Blog" at bounding box center [525, 165] width 62 height 15
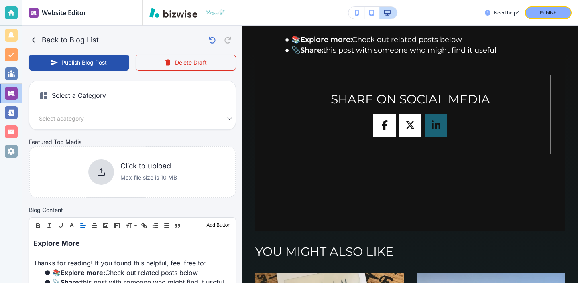
scroll to position [0, 0]
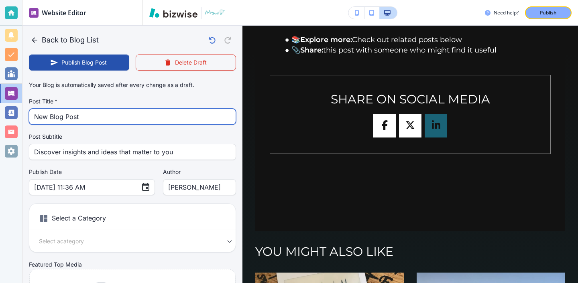
click at [189, 112] on input "New Blog Post" at bounding box center [132, 116] width 197 height 15
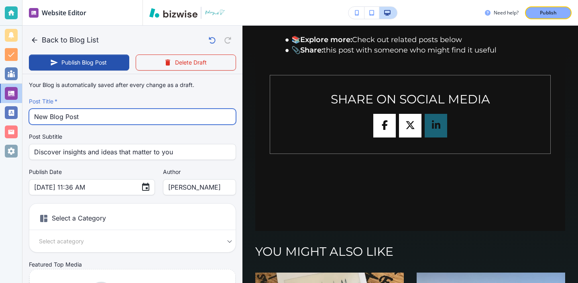
click at [190, 114] on input "New Blog Post" at bounding box center [132, 116] width 197 height 15
click at [190, 117] on input "New Blog Post" at bounding box center [132, 116] width 197 height 15
click at [190, 118] on input "New Blog Post" at bounding box center [132, 116] width 197 height 15
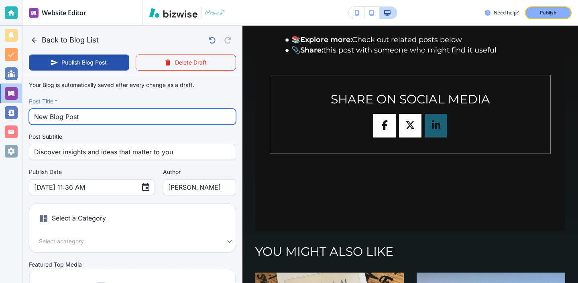
click at [190, 118] on input "New Blog Post" at bounding box center [132, 116] width 197 height 15
type input "Aug 20, 2025 11:39 AM"
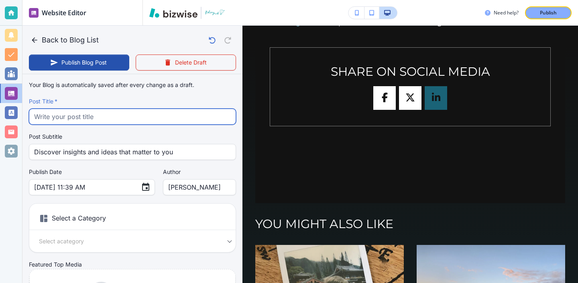
paste input "How to Visit the Mermaid Caves"
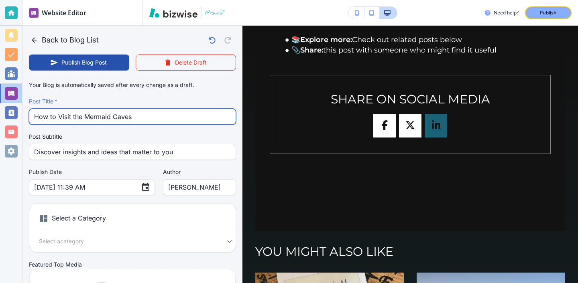
type input "How to Visit the Mermaid Caves"
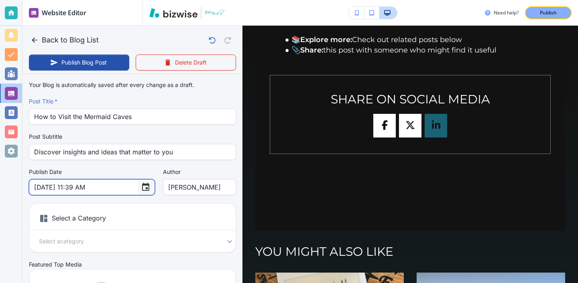
click at [142, 189] on icon "Choose date, selected date is Aug 20, 2025" at bounding box center [145, 187] width 7 height 8
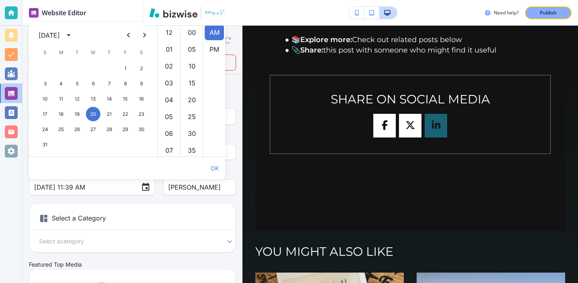
scroll to position [185, 0]
click at [71, 36] on icon "calendar view is open, switch to year view" at bounding box center [69, 36] width 4 height 2
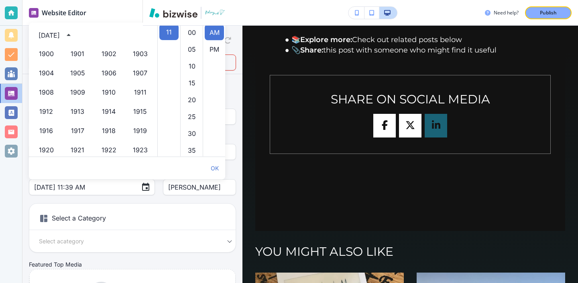
scroll to position [551, 0]
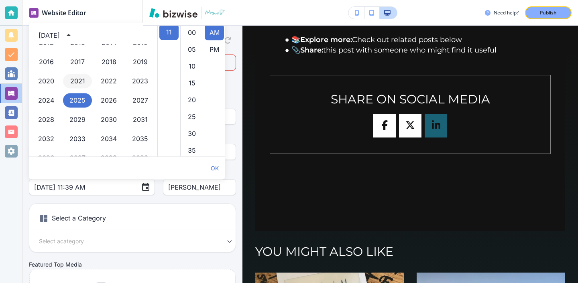
click at [85, 79] on button "2021" at bounding box center [77, 81] width 29 height 14
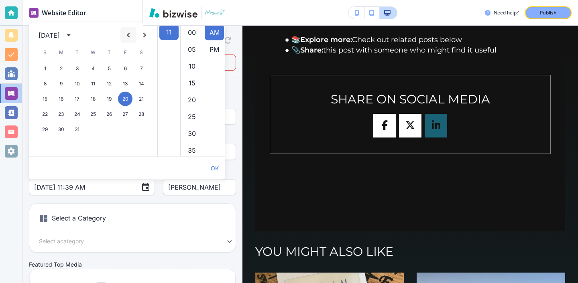
click at [125, 36] on icon "Previous month" at bounding box center [129, 36] width 10 height 10
click at [124, 68] on button "2" at bounding box center [125, 68] width 14 height 14
type input "Jul 02, 2021 11:39 AM"
click at [143, 201] on div "Your Blog is automatically saved after every change as a draft. Post Title   * …" at bounding box center [132, 202] width 207 height 251
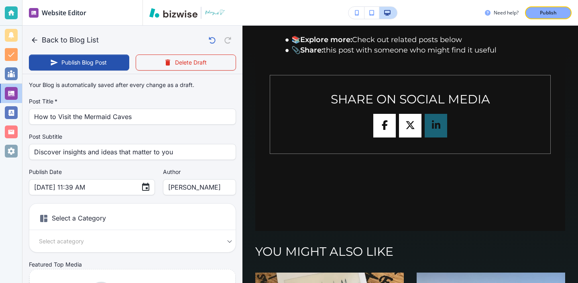
click at [144, 0] on body "Website Editor Pages Edit, add, and delete pages or manage your page order Upda…" at bounding box center [289, 0] width 578 height 0
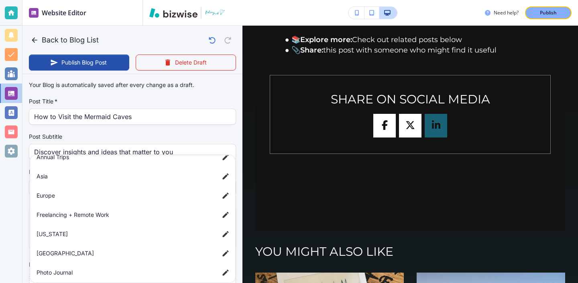
scroll to position [110, 0]
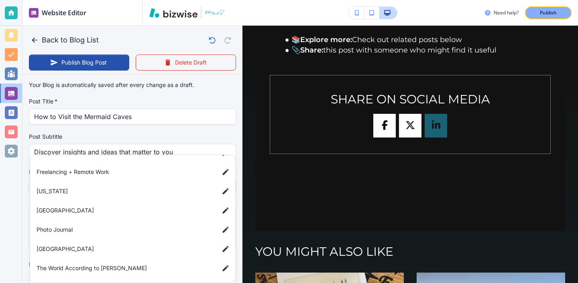
click at [141, 197] on li "Hawaii" at bounding box center [134, 191] width 202 height 16
type input "a42c88d85c3a2ee25909d"
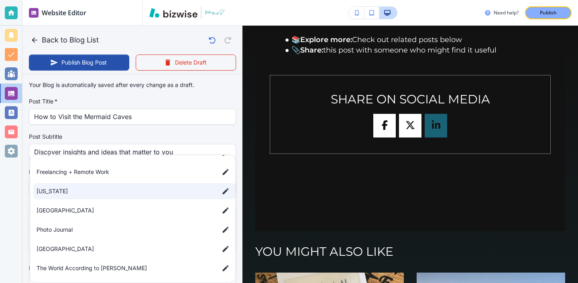
click at [148, 112] on div at bounding box center [289, 141] width 578 height 283
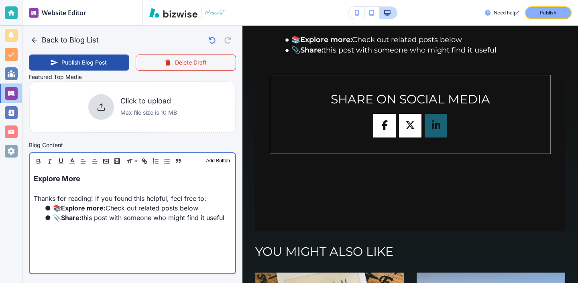
scroll to position [192, 0]
drag, startPoint x: 165, startPoint y: 177, endPoint x: 85, endPoint y: 165, distance: 80.0
click at [85, 165] on div "Header 1 Header 2 Header 3 Body Text Add Button Explore More Thanks for reading…" at bounding box center [132, 213] width 207 height 122
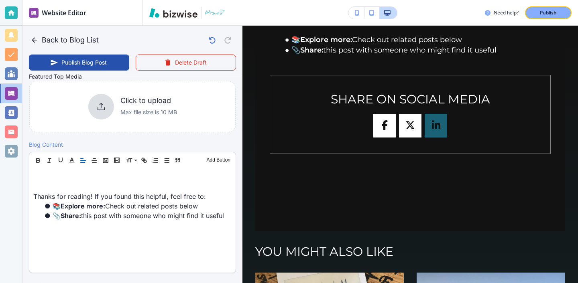
paste div
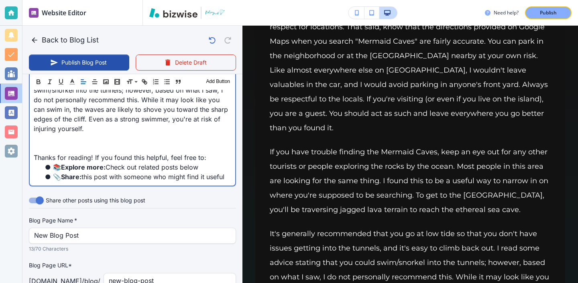
scroll to position [588, 0]
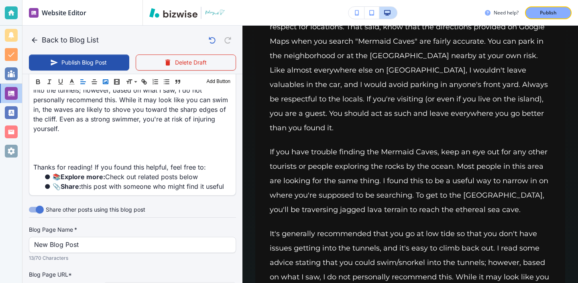
click at [105, 78] on icon "button" at bounding box center [105, 81] width 7 height 7
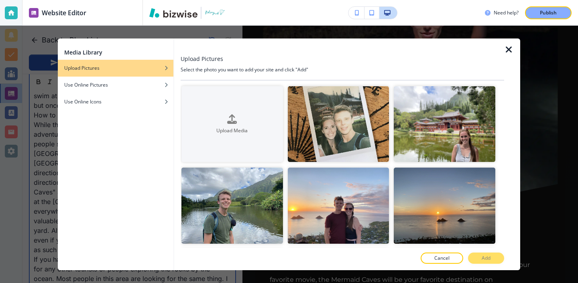
scroll to position [853, 0]
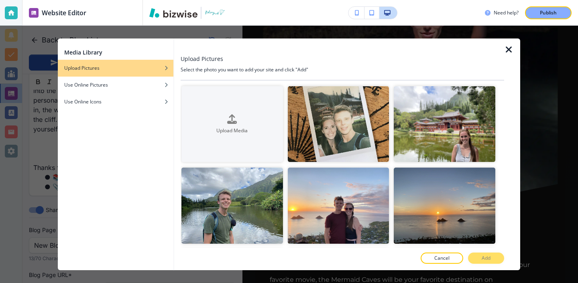
click at [510, 44] on div at bounding box center [512, 155] width 16 height 232
click at [509, 46] on icon "button" at bounding box center [509, 50] width 10 height 10
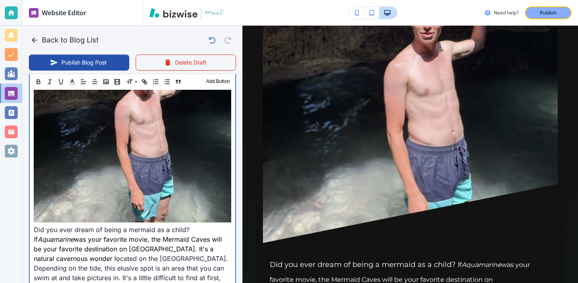
scroll to position [406, 0]
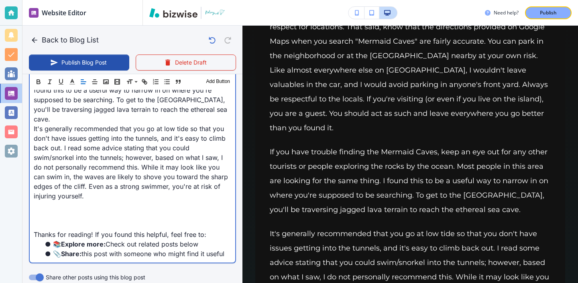
scroll to position [564, 0]
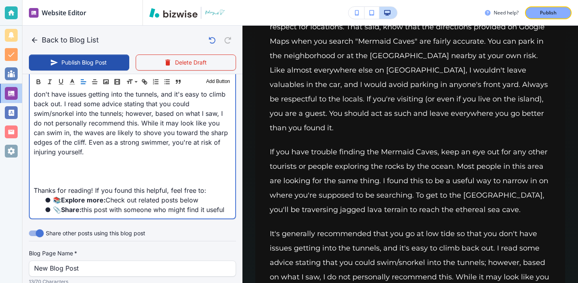
click at [37, 176] on p at bounding box center [132, 181] width 197 height 10
click at [47, 167] on p at bounding box center [132, 172] width 197 height 10
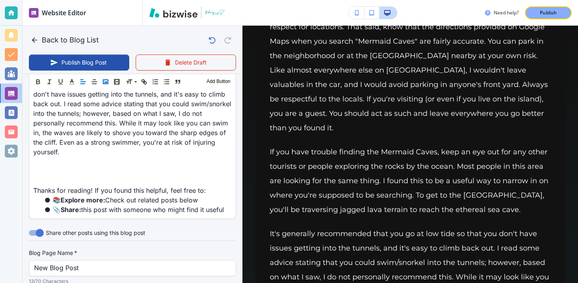
click at [108, 85] on icon "button" at bounding box center [105, 81] width 7 height 7
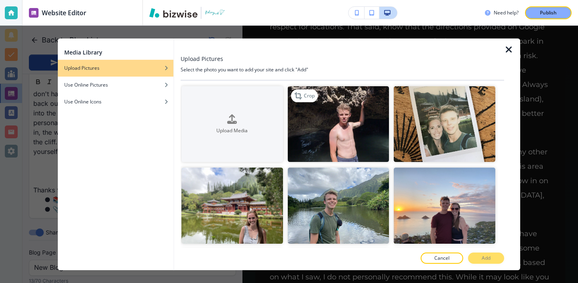
click at [315, 139] on img "button" at bounding box center [339, 124] width 102 height 76
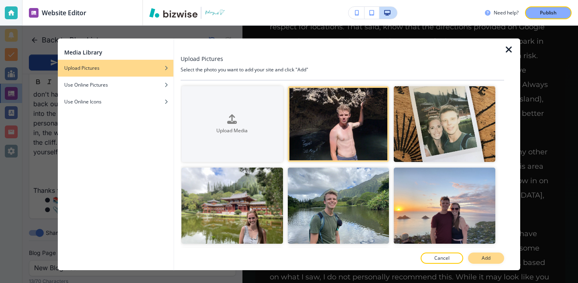
click at [481, 254] on button "Add" at bounding box center [486, 258] width 36 height 11
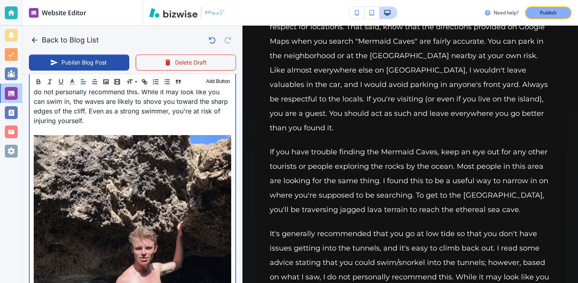
scroll to position [580, 0]
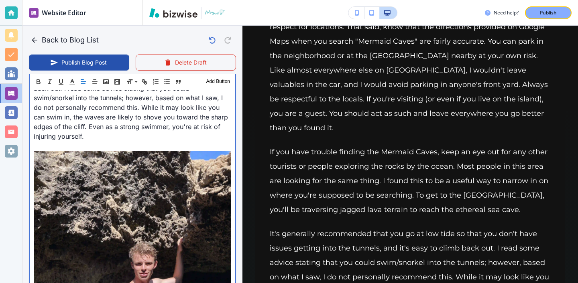
click at [49, 141] on p at bounding box center [132, 146] width 197 height 10
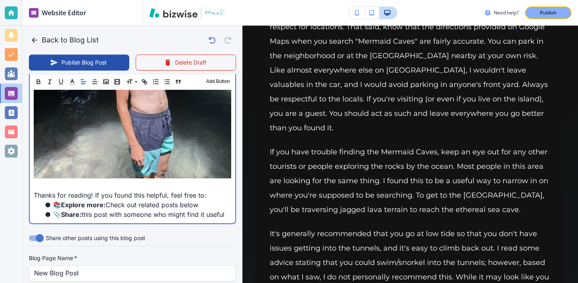
scroll to position [799, 0]
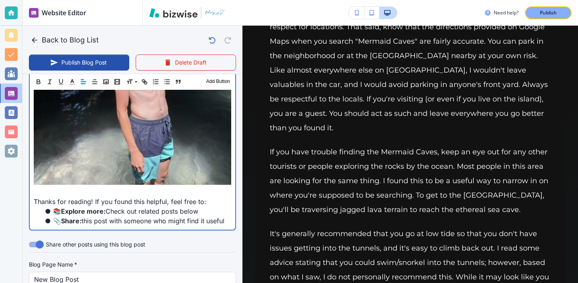
click at [43, 187] on p at bounding box center [132, 192] width 197 height 10
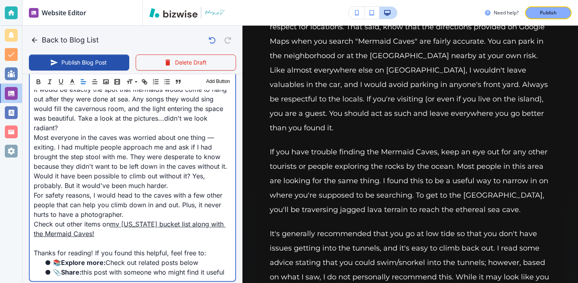
scroll to position [1003, 0]
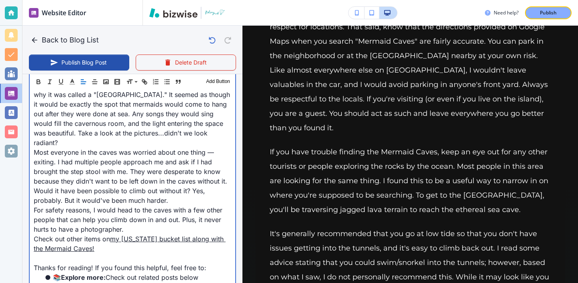
click at [98, 234] on p "Check out other items on my Hawaii bucket list along with the Mermaid Caves!" at bounding box center [132, 243] width 197 height 19
click at [134, 235] on link "my Hawaii bucket list along with the Mermaid Caves!" at bounding box center [130, 244] width 192 height 18
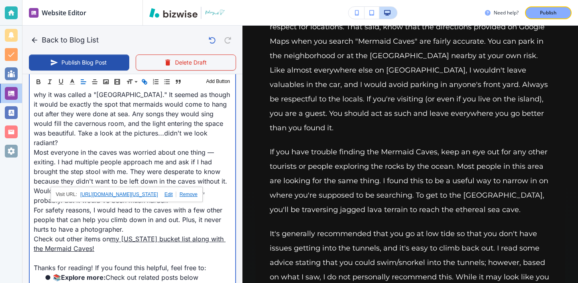
click at [131, 234] on p "Check out other items on my Hawaii bucket list along with the Mermaid Caves!" at bounding box center [132, 243] width 197 height 19
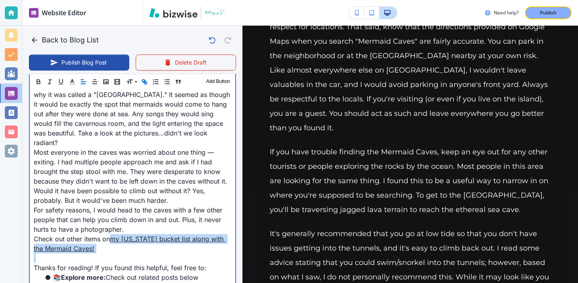
drag, startPoint x: 131, startPoint y: 220, endPoint x: 116, endPoint y: 212, distance: 16.7
click at [116, 234] on p "Check out other items on my Hawaii bucket list along with the Mermaid Caves!" at bounding box center [132, 243] width 197 height 19
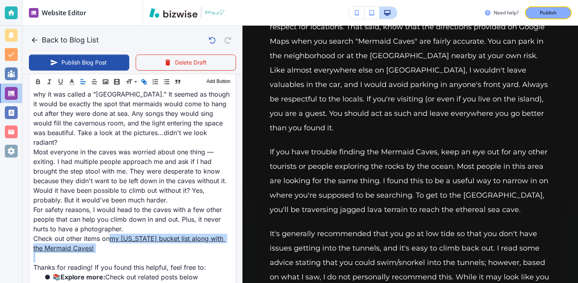
click at [142, 83] on icon "button" at bounding box center [143, 81] width 7 height 7
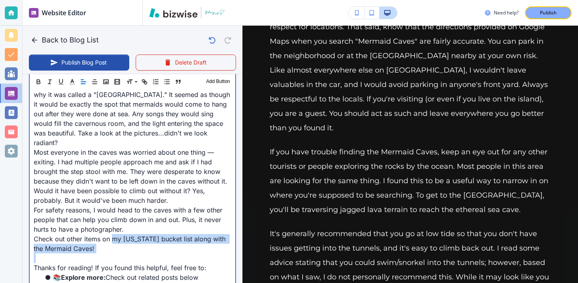
click at [114, 254] on p at bounding box center [132, 259] width 197 height 10
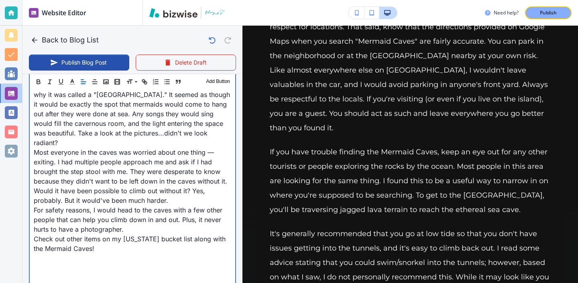
click at [103, 254] on p at bounding box center [132, 259] width 197 height 10
click at [102, 263] on p at bounding box center [132, 268] width 197 height 10
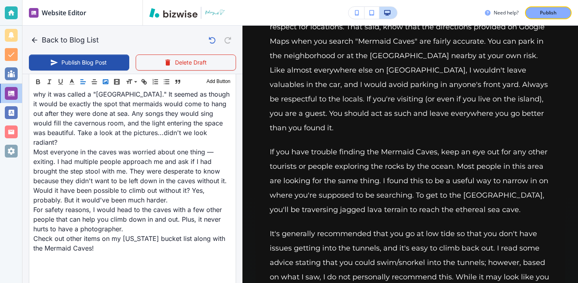
click at [109, 84] on button "button" at bounding box center [105, 82] width 11 height 10
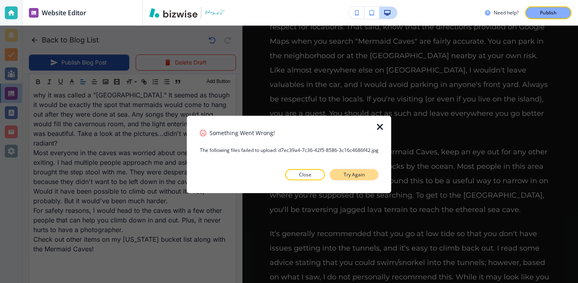
click at [336, 173] on button "Try Again" at bounding box center [354, 174] width 49 height 11
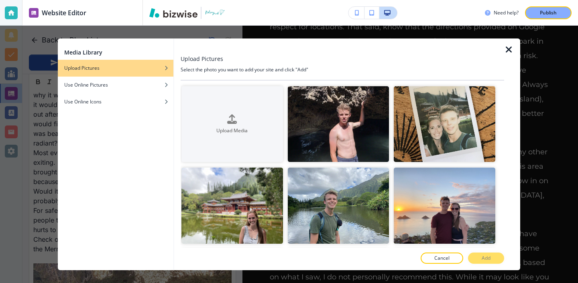
click at [514, 50] on div at bounding box center [512, 155] width 16 height 232
click at [505, 50] on icon "button" at bounding box center [509, 50] width 10 height 10
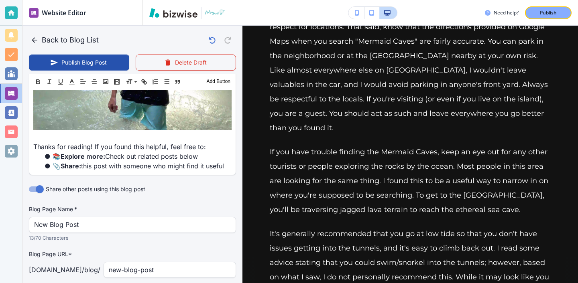
scroll to position [1369, 0]
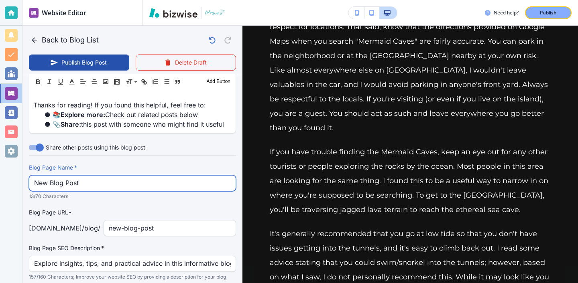
click at [81, 176] on input "New Blog Post" at bounding box center [132, 183] width 197 height 15
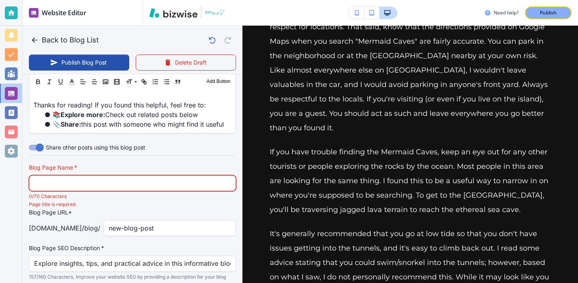
paste input "How to Visit the Mermaid Caves"
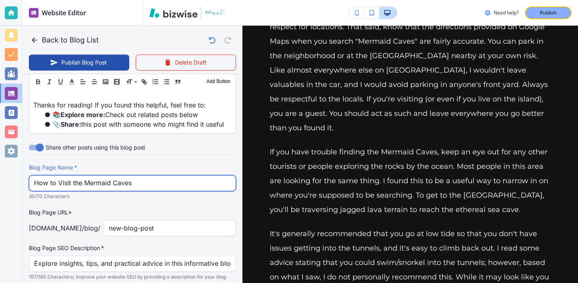
type input "How to Visit the Mermaid Caves"
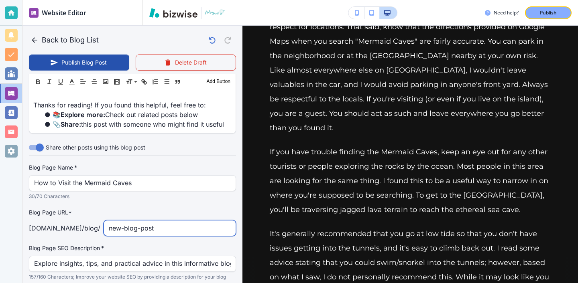
drag, startPoint x: 170, startPoint y: 191, endPoint x: 80, endPoint y: 175, distance: 91.6
click at [81, 208] on div "Blog Page URL* kelseyyurek.com /blog / new-blog-post ​" at bounding box center [132, 222] width 207 height 28
type input "how-to-visit-the-mermaid-caves"
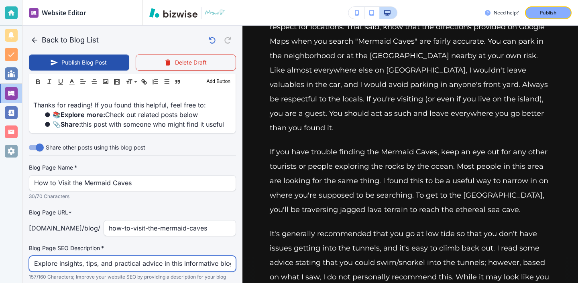
click at [57, 256] on input "Explore insights, tips, and practical advice in this informative blog post. Dis…" at bounding box center [132, 263] width 197 height 15
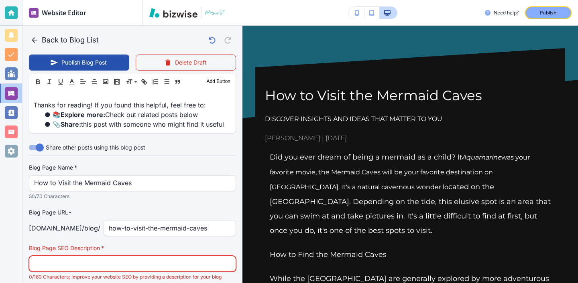
scroll to position [0, 0]
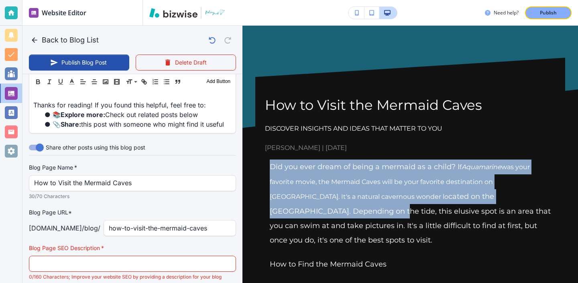
drag, startPoint x: 268, startPoint y: 164, endPoint x: 531, endPoint y: 197, distance: 265.4
copy p "Did you ever dream of being a mermaid as a child? I f Aquamarine was your favor…"
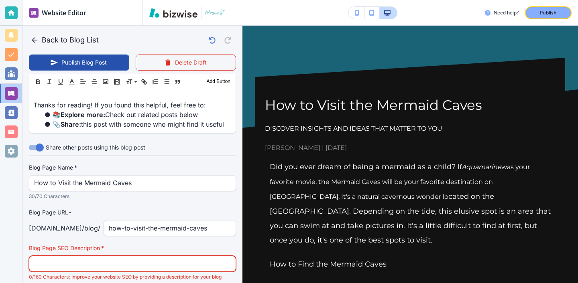
click at [212, 256] on input "text" at bounding box center [132, 263] width 197 height 15
paste input "Did you ever dream of being a mermaid as a child? If Aquamarine was your favori…"
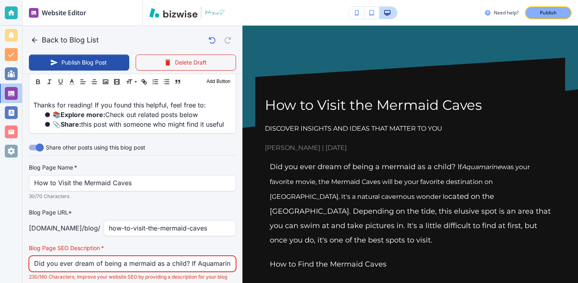
scroll to position [0, 511]
click at [150, 256] on input "Did you ever dream of being a mermaid as a child? If Aquamarine was your favori…" at bounding box center [132, 263] width 197 height 15
drag, startPoint x: 80, startPoint y: 226, endPoint x: 271, endPoint y: 228, distance: 191.4
click at [578, 232] on div "Back to Blog List Publish Blog Post Delete Draft Your Blog is automatically sav…" at bounding box center [578, 141] width 0 height 283
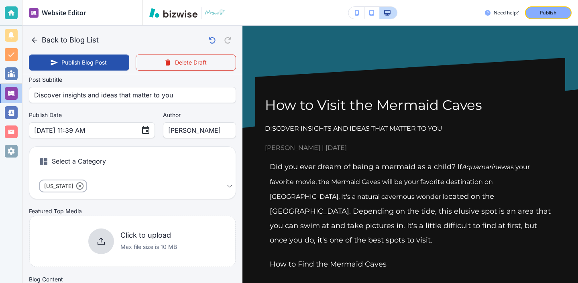
scroll to position [97, 0]
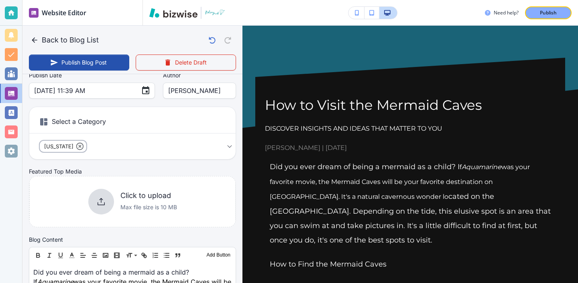
type input "Did you ever dream of being a mermaid as a child? If Aquamarine was your favori…"
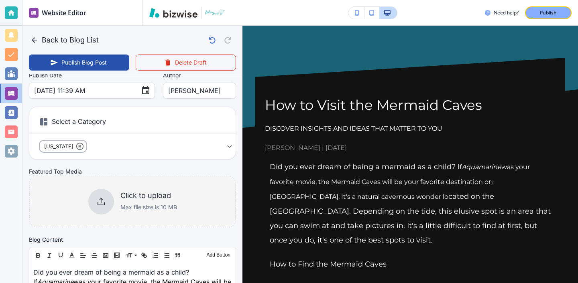
click at [112, 195] on div "Click to upload Max file size is 10 MB" at bounding box center [132, 202] width 89 height 26
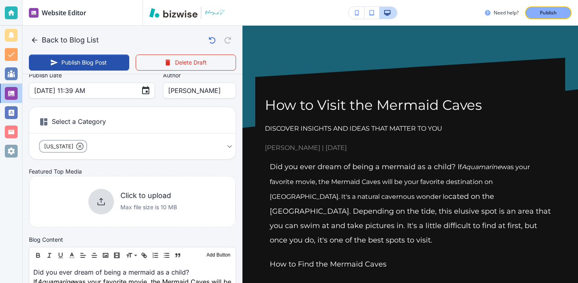
click at [466, 2] on div "Need help? Publish" at bounding box center [360, 13] width 435 height 26
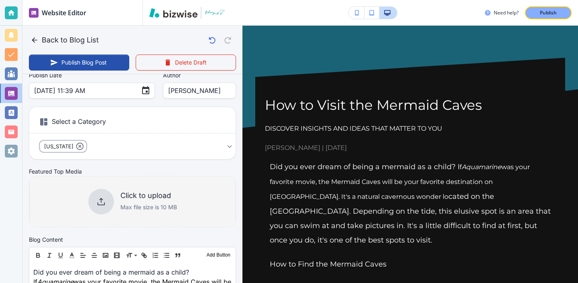
click at [219, 202] on div "Click to upload Max file size is 10 MB" at bounding box center [132, 201] width 206 height 65
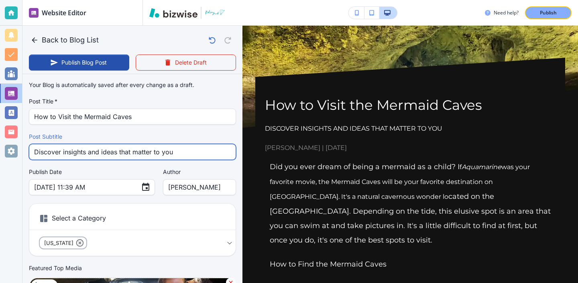
drag, startPoint x: 195, startPoint y: 153, endPoint x: 31, endPoint y: 148, distance: 164.2
click at [33, 148] on div "Discover insights and ideas that matter to you Post Subtitle" at bounding box center [132, 152] width 207 height 16
type input "\"
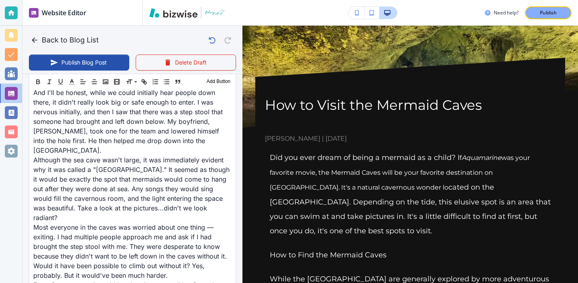
scroll to position [1374, 0]
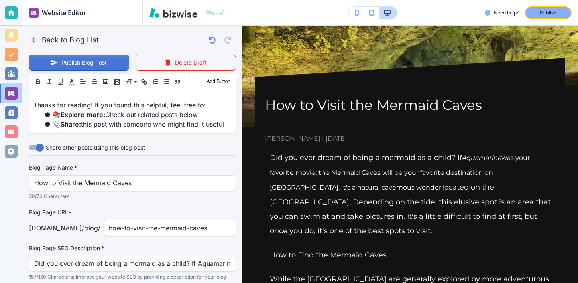
click at [112, 64] on button "Publish Blog Post" at bounding box center [79, 63] width 100 height 16
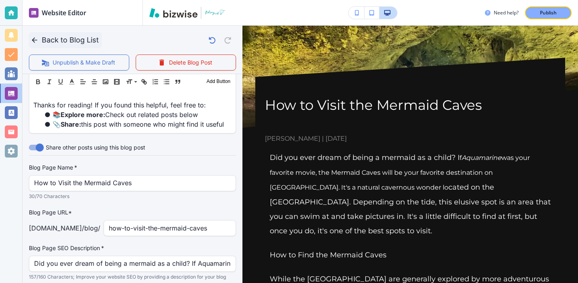
click at [63, 37] on button "Back to Blog List" at bounding box center [65, 40] width 73 height 16
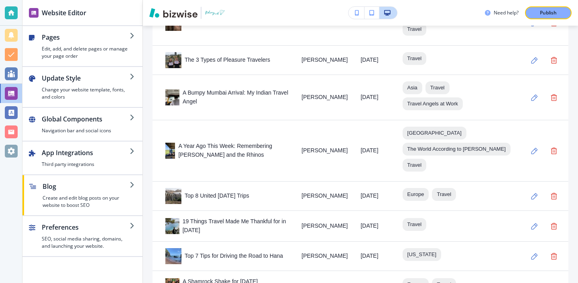
scroll to position [465, 0]
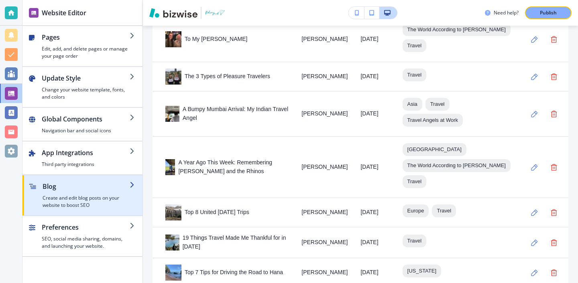
click at [112, 209] on div "button" at bounding box center [82, 212] width 120 height 6
click at [124, 212] on div "button" at bounding box center [82, 212] width 120 height 6
click at [116, 204] on h4 "Create and edit blog posts on your website to boost SEO" at bounding box center [86, 202] width 87 height 14
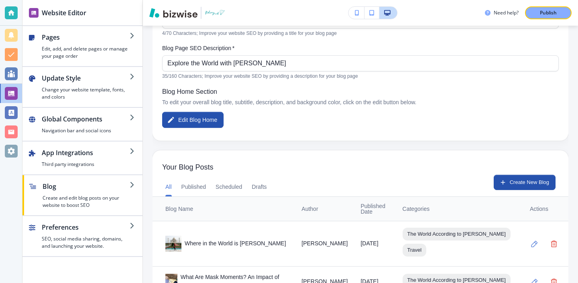
scroll to position [151, 0]
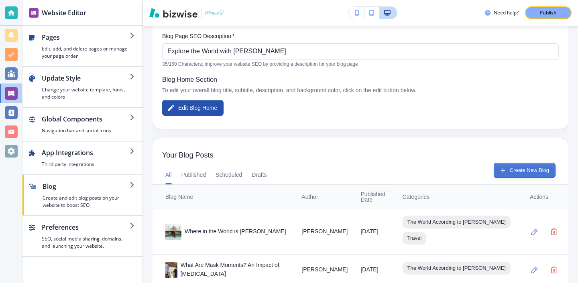
click at [499, 169] on icon "button" at bounding box center [502, 170] width 7 height 7
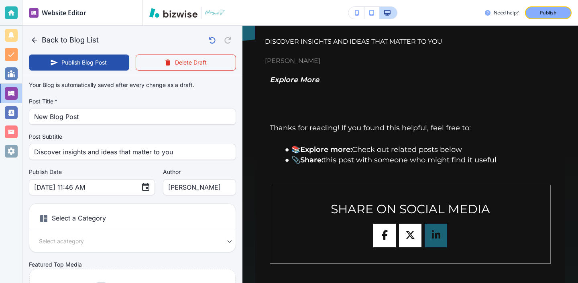
scroll to position [131, 0]
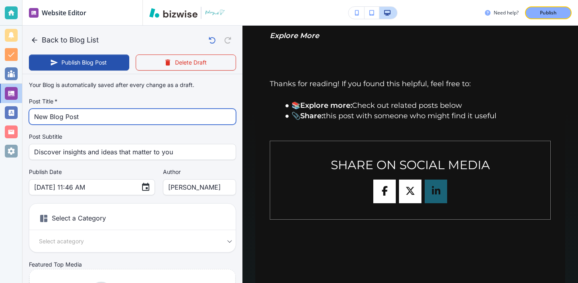
click at [217, 119] on input "New Blog Post" at bounding box center [132, 116] width 197 height 15
type input "Aug 20, 2025 11:47 AM"
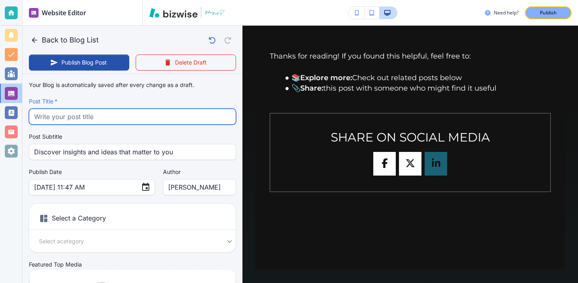
paste input "Kayaking to the Mokes"
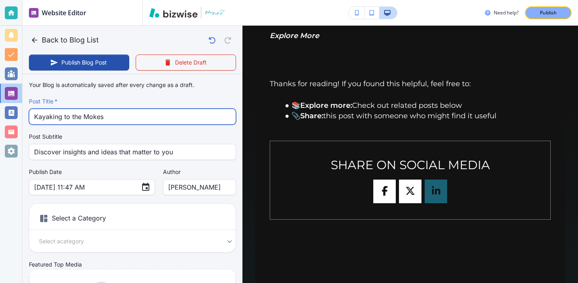
type input "Kayaking to the Mokes"
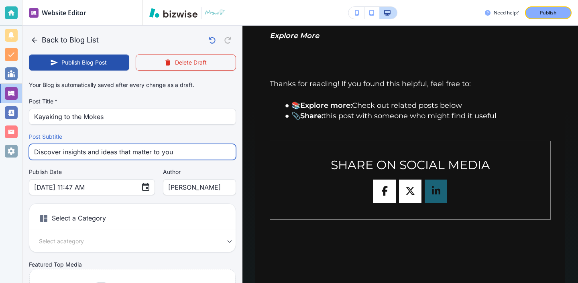
drag, startPoint x: 187, startPoint y: 150, endPoint x: 68, endPoint y: 149, distance: 118.8
click at [68, 149] on input "Discover insights and ideas that matter to you" at bounding box center [132, 151] width 197 height 15
type input "D"
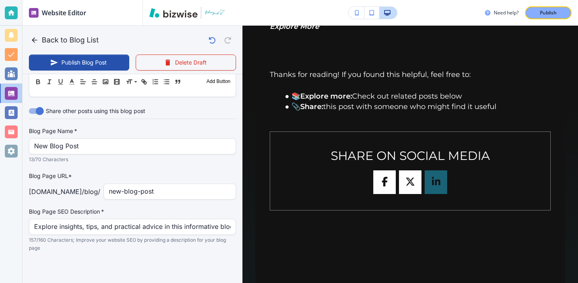
scroll to position [366, 0]
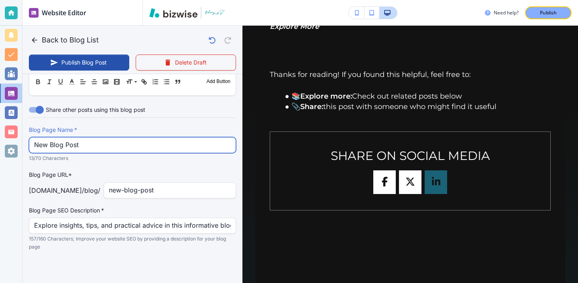
drag, startPoint x: 102, startPoint y: 148, endPoint x: 7, endPoint y: 143, distance: 95.2
click at [10, 142] on div "Website Editor Pages Edit, add, and delete pages or manage your page order Upda…" at bounding box center [289, 141] width 578 height 283
paste input "Kayaking to the Mokes"
type input "Kayaking to the Mokes"
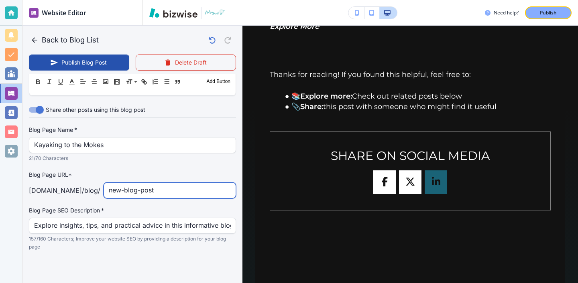
click at [178, 183] on input "new-blog-post" at bounding box center [170, 190] width 122 height 15
click at [178, 185] on input "new-blog-post" at bounding box center [170, 190] width 122 height 15
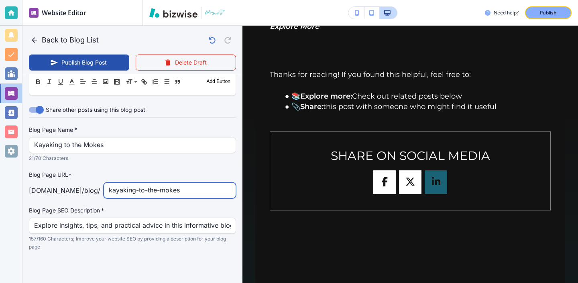
type input "kayaking-to-the-mokes"
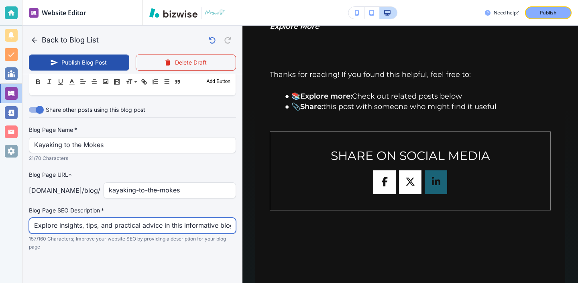
click at [132, 226] on input "Explore insights, tips, and practical advice in this informative blog post. Dis…" at bounding box center [132, 225] width 197 height 15
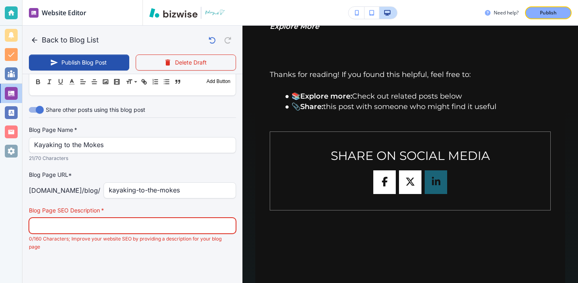
paste input "Are you looking for a fun adventure to get you out on the water? During my firs…"
type input "Aug 20, 2025 11:48 AM"
drag, startPoint x: 89, startPoint y: 222, endPoint x: 281, endPoint y: 244, distance: 193.5
click at [578, 246] on div "Back to Blog List Publish Blog Post Delete Draft Your Blog is automatically sav…" at bounding box center [578, 141] width 0 height 283
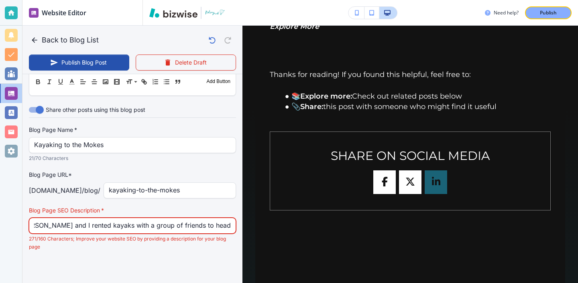
scroll to position [0, 306]
drag, startPoint x: 115, startPoint y: 222, endPoint x: 401, endPoint y: 219, distance: 285.8
click at [578, 222] on div "Back to Blog List Publish Blog Post Delete Draft Your Blog is automatically sav…" at bounding box center [578, 141] width 0 height 283
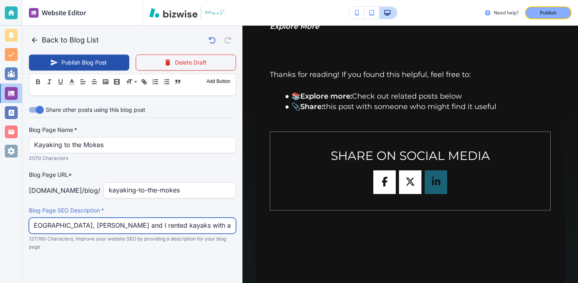
scroll to position [0, 191]
type input "Are you looking for a fun adventure to get you out on the water? During my firs…"
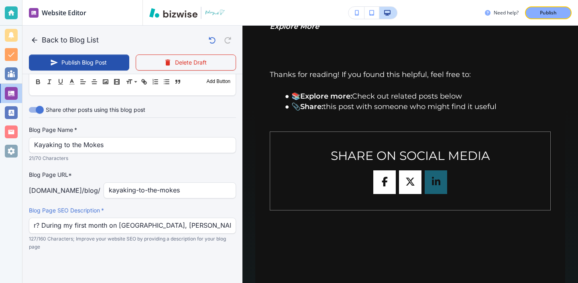
scroll to position [0, 0]
drag, startPoint x: 33, startPoint y: 226, endPoint x: 156, endPoint y: 221, distance: 123.3
click at [157, 222] on div "Are you looking for a fun adventure to get you out on the water? During my firs…" at bounding box center [132, 226] width 207 height 16
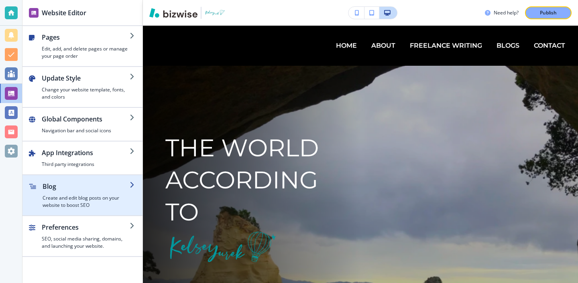
click at [90, 197] on h4 "Create and edit blog posts on your website to boost SEO" at bounding box center [86, 202] width 87 height 14
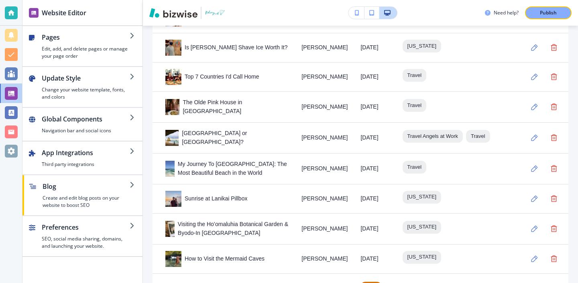
scroll to position [1037, 0]
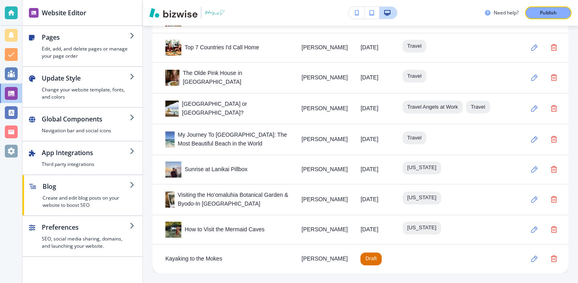
click at [275, 268] on td "Kayaking to the Mokes" at bounding box center [224, 258] width 142 height 29
click at [532, 257] on icon "button" at bounding box center [534, 259] width 7 height 7
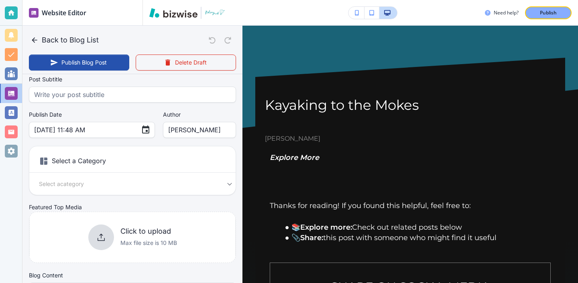
scroll to position [97, 0]
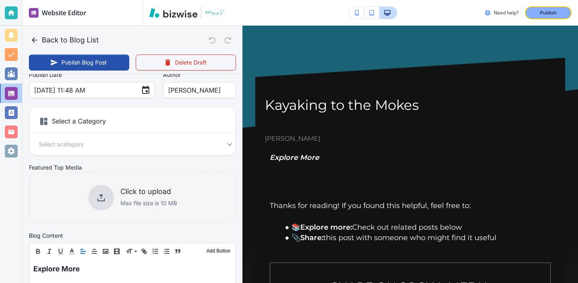
click at [104, 180] on div "Click to upload Max file size is 10 MB" at bounding box center [132, 197] width 206 height 65
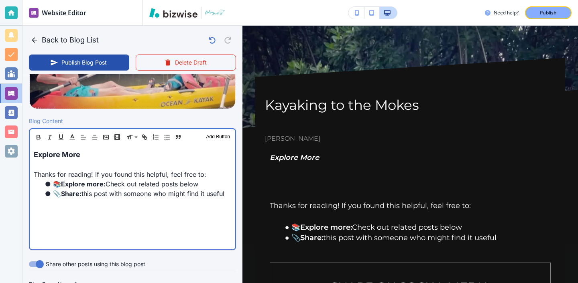
scroll to position [217, 0]
click at [111, 149] on p "Explore More" at bounding box center [132, 154] width 197 height 11
click at [111, 155] on p "Explore More" at bounding box center [132, 154] width 197 height 11
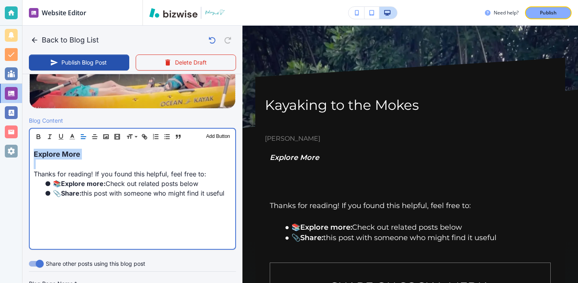
click at [111, 155] on p "Explore More" at bounding box center [132, 154] width 197 height 11
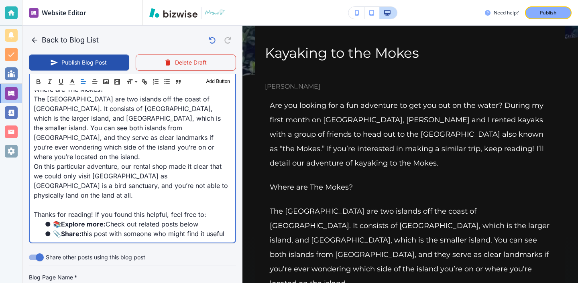
scroll to position [339, 0]
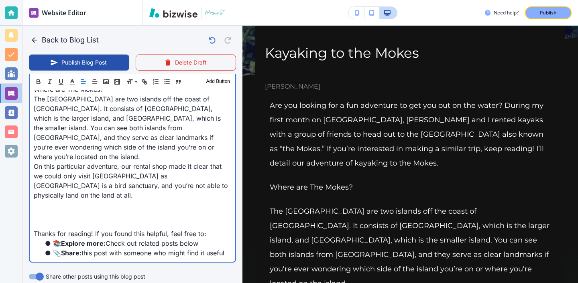
click at [38, 210] on p at bounding box center [132, 215] width 197 height 10
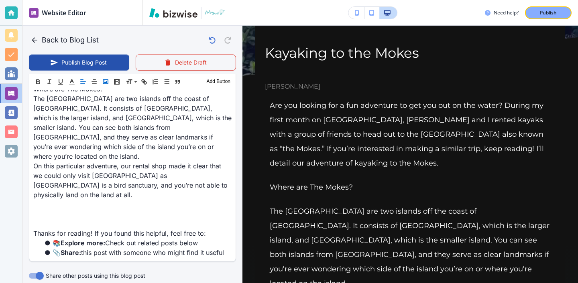
click at [108, 79] on icon "button" at bounding box center [105, 81] width 7 height 7
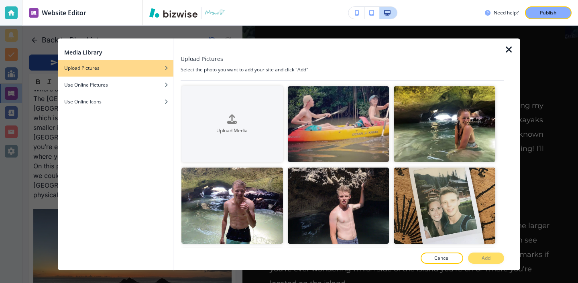
click at [504, 50] on div at bounding box center [342, 47] width 323 height 16
click at [505, 54] on icon "button" at bounding box center [509, 50] width 10 height 10
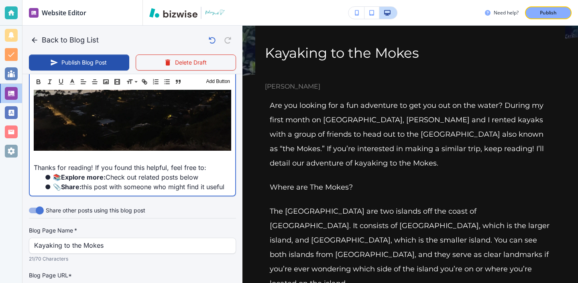
scroll to position [547, 0]
click at [156, 163] on p "Thanks for reading! If you found this helpful, feel free to:" at bounding box center [132, 168] width 197 height 10
click at [155, 153] on p at bounding box center [132, 158] width 197 height 10
type input "Aug 20, 2025 11:50 AM"
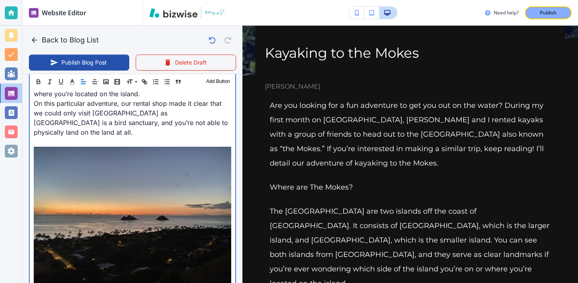
scroll to position [368, 0]
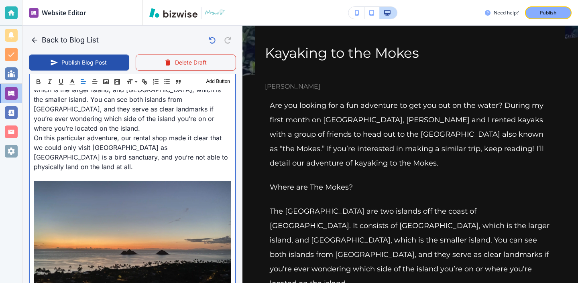
click at [73, 172] on p at bounding box center [132, 177] width 197 height 10
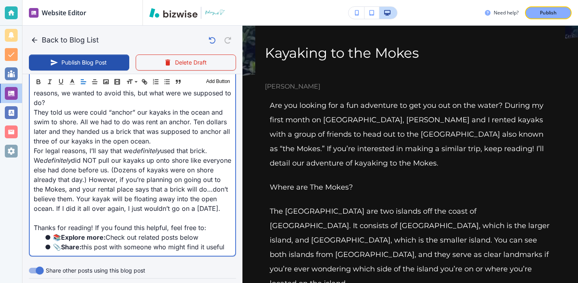
scroll to position [909, 0]
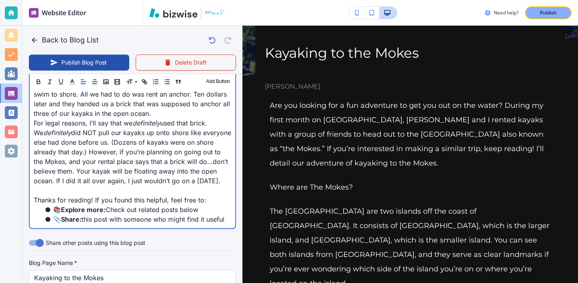
click at [136, 144] on p "For legal reasons, I’ll say that we definitely used that brick. We definitely d…" at bounding box center [132, 151] width 197 height 67
click at [136, 151] on p "For legal reasons, I’ll say that we definitely used that brick. We definitely d…" at bounding box center [132, 151] width 197 height 67
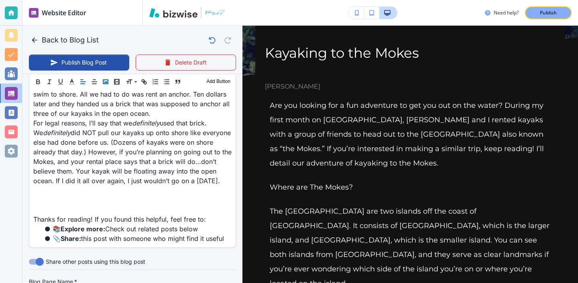
click at [103, 86] on button "button" at bounding box center [105, 82] width 11 height 10
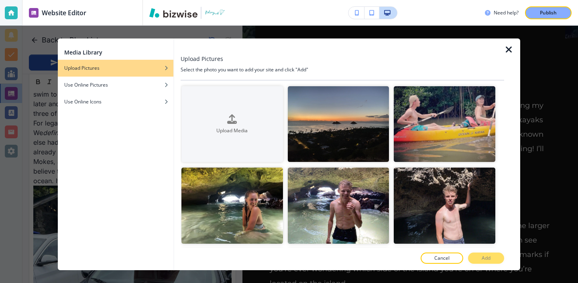
type input "Aug 20, 2025 11:56 AM"
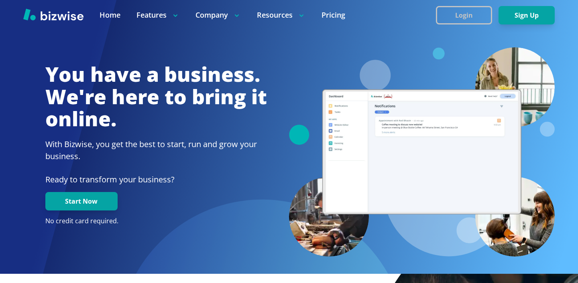
click at [479, 21] on button "Login" at bounding box center [464, 15] width 56 height 18
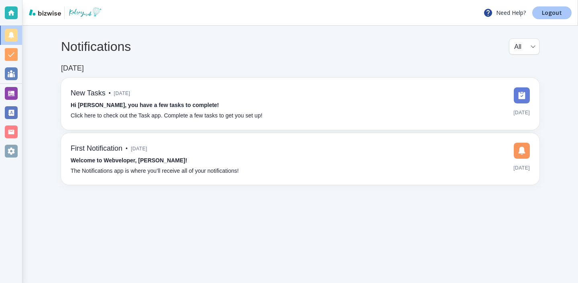
click at [540, 16] on link "Logout" at bounding box center [551, 12] width 39 height 13
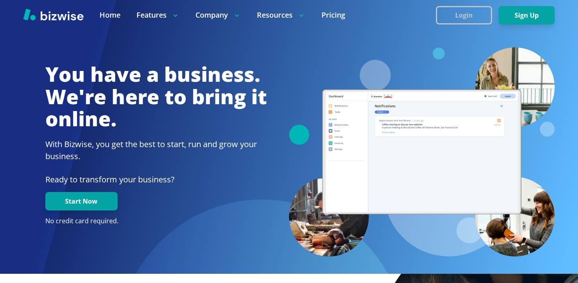
click at [465, 16] on button "Login" at bounding box center [464, 15] width 56 height 18
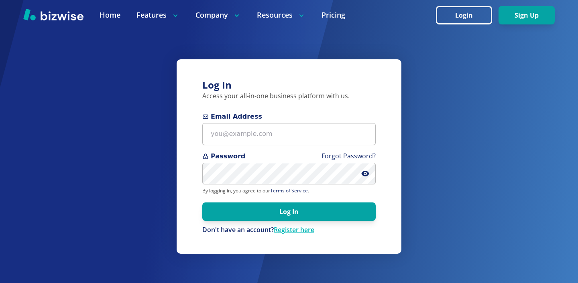
click at [319, 120] on span "Email Address" at bounding box center [288, 117] width 173 height 10
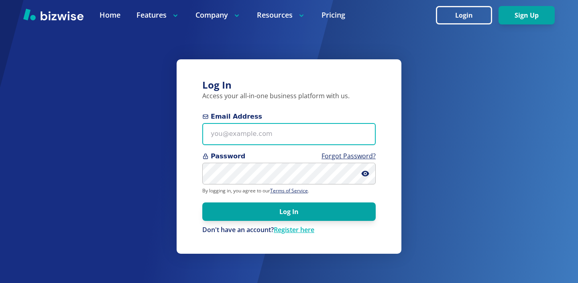
click at [319, 123] on input "Email Address" at bounding box center [288, 134] width 173 height 22
click at [318, 124] on input "Email Address" at bounding box center [288, 134] width 173 height 22
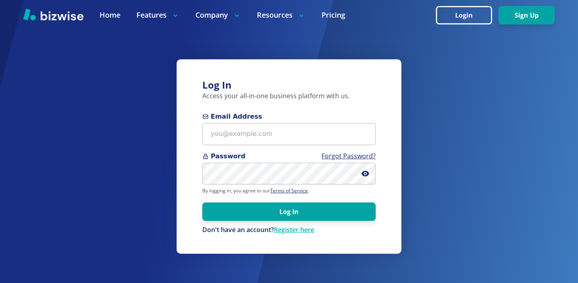
click at [310, 121] on span "Email Address" at bounding box center [288, 117] width 173 height 10
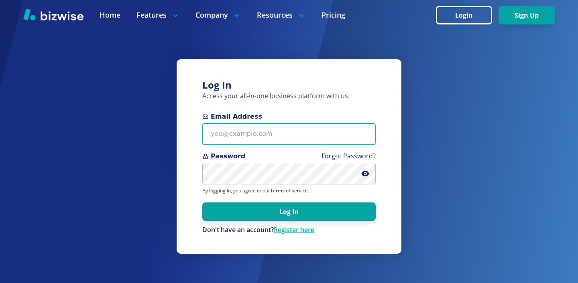
click at [310, 123] on input "Email Address" at bounding box center [288, 134] width 173 height 22
click at [310, 127] on input "Email Address" at bounding box center [288, 134] width 173 height 22
paste input "[EMAIL_ADDRESS][DOMAIN_NAME]"
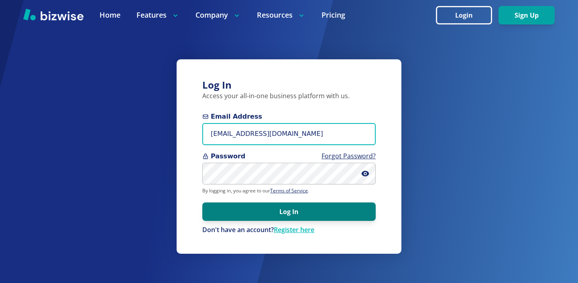
type input "[EMAIL_ADDRESS][DOMAIN_NAME]"
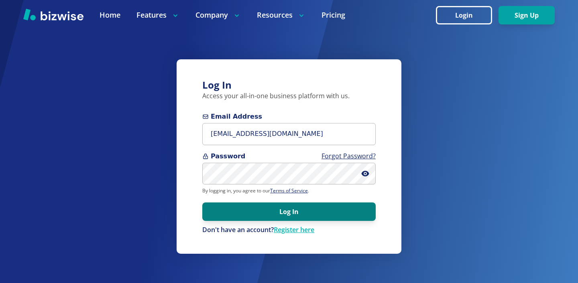
click at [296, 210] on button "Log In" at bounding box center [288, 212] width 173 height 18
